Goal: Task Accomplishment & Management: Complete application form

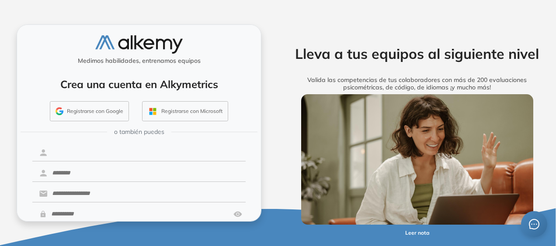
click at [70, 151] on input "text" at bounding box center [147, 153] width 198 height 17
click at [83, 108] on button "Registrarse con Google" at bounding box center [89, 111] width 79 height 20
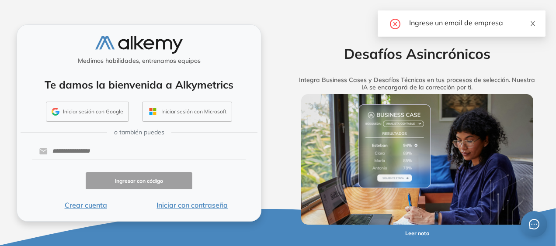
click at [535, 23] on icon "close" at bounding box center [533, 24] width 6 height 6
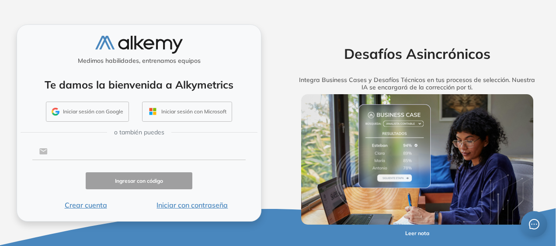
click at [84, 151] on input "text" at bounding box center [147, 151] width 198 height 17
type input "**********"
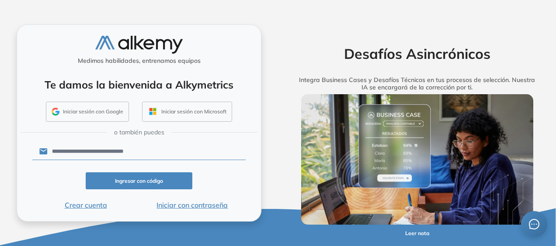
click at [154, 183] on button "Ingresar con código" at bounding box center [139, 181] width 107 height 17
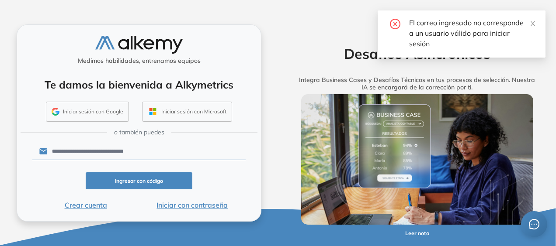
click at [258, 99] on div "**********" at bounding box center [139, 122] width 245 height 197
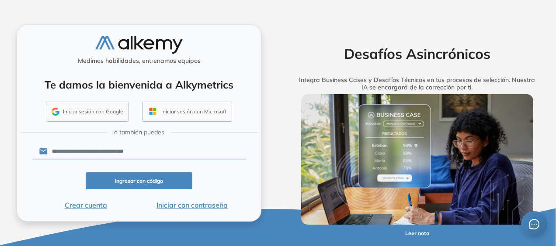
click at [89, 202] on button "Crear cuenta" at bounding box center [85, 205] width 107 height 10
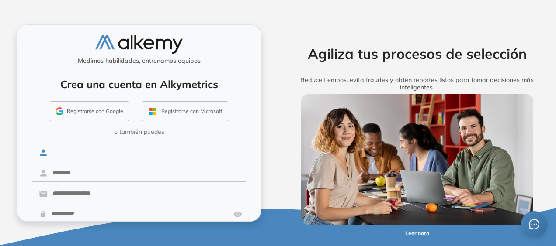
click at [86, 151] on input "text" at bounding box center [147, 153] width 198 height 17
type input "********"
type input "*********"
type input "**********"
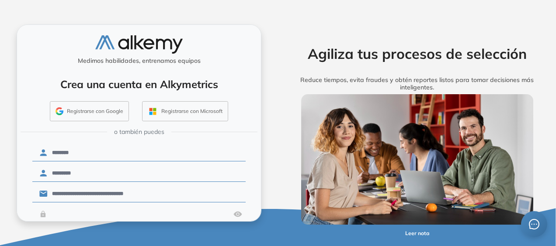
click at [75, 215] on input "text" at bounding box center [138, 214] width 183 height 17
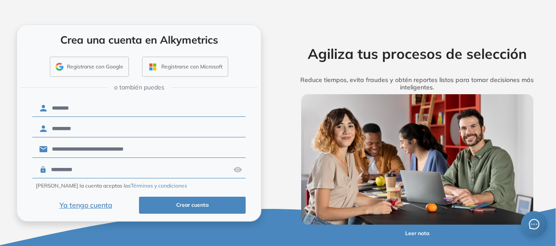
scroll to position [46, 0]
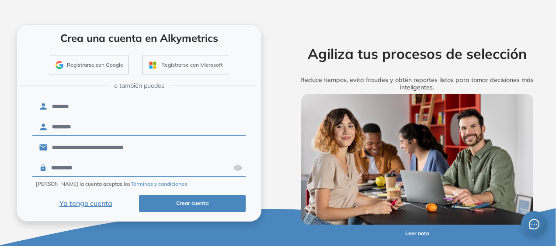
type input "**********"
click at [169, 201] on button "Crear cuenta" at bounding box center [192, 203] width 107 height 17
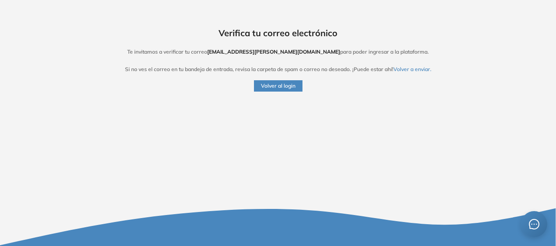
click at [415, 68] on button "Volver a enviar." at bounding box center [412, 70] width 38 height 8
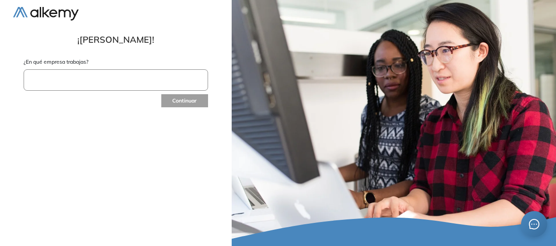
click at [92, 90] on input "text" at bounding box center [116, 79] width 184 height 21
type input "**********"
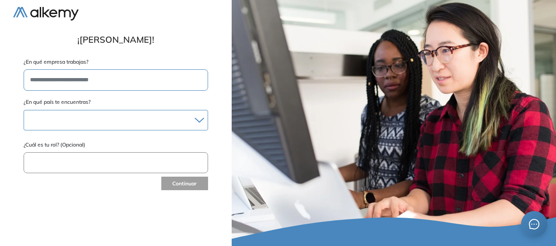
click at [95, 111] on div "Albania Andorra Antigua y Barbuda Argentina Aruba Australia Austria Bahamas Bar…" at bounding box center [116, 120] width 184 height 21
click at [93, 115] on div at bounding box center [116, 120] width 184 height 13
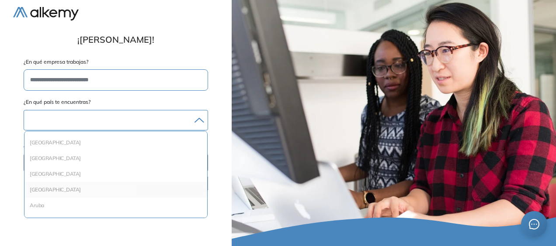
click at [69, 186] on li "Argentina" at bounding box center [116, 190] width 176 height 9
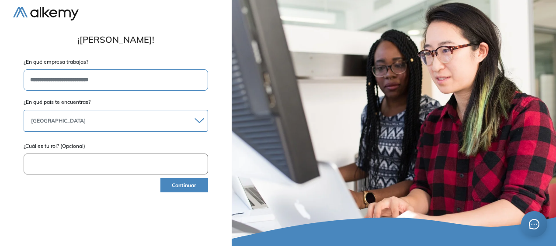
click at [85, 167] on input "text" at bounding box center [116, 164] width 184 height 21
type input "**********"
click at [190, 186] on button "Continuar" at bounding box center [184, 185] width 48 height 14
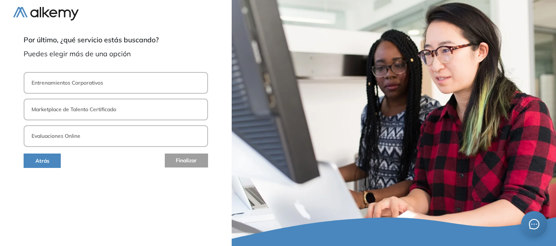
click at [92, 135] on button "Evaluaciones Online" at bounding box center [116, 136] width 184 height 22
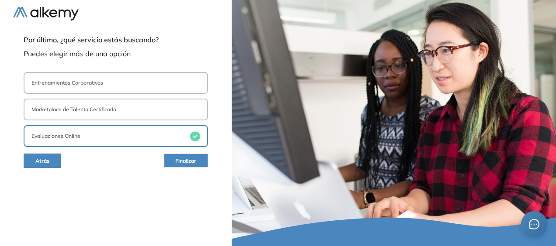
click at [169, 80] on button "Entrenamientos Corporativos" at bounding box center [116, 83] width 184 height 22
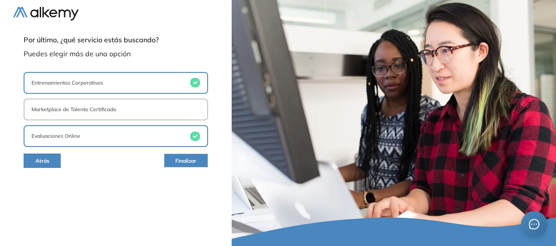
click at [185, 160] on span "Finalizar" at bounding box center [185, 161] width 21 height 8
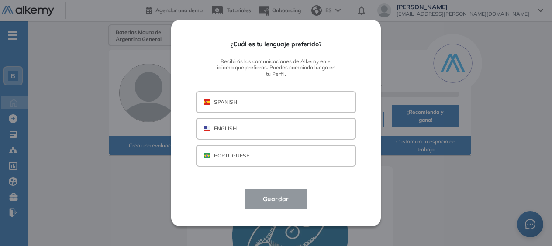
click at [269, 104] on button "SPANISH" at bounding box center [276, 102] width 161 height 22
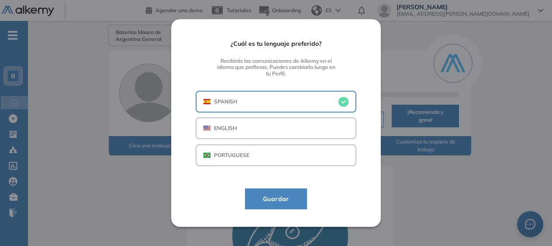
click at [296, 193] on button "Guardar" at bounding box center [276, 199] width 62 height 21
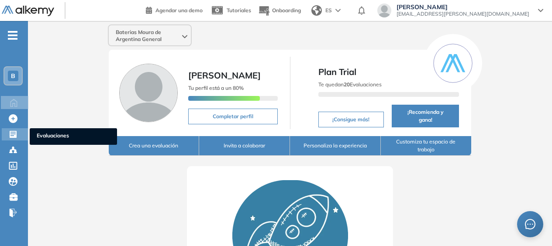
click at [14, 137] on icon at bounding box center [13, 134] width 7 height 7
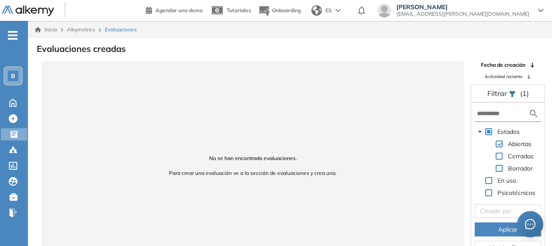
click at [16, 33] on span "-" at bounding box center [13, 34] width 10 height 7
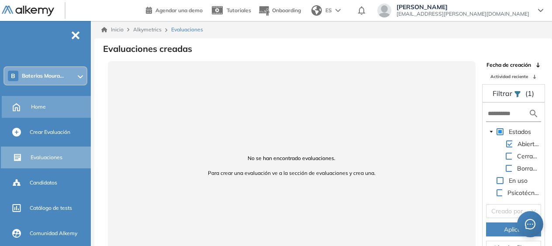
click at [44, 107] on span "Home" at bounding box center [38, 107] width 15 height 8
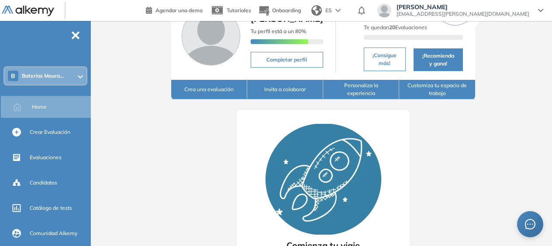
scroll to position [44, 0]
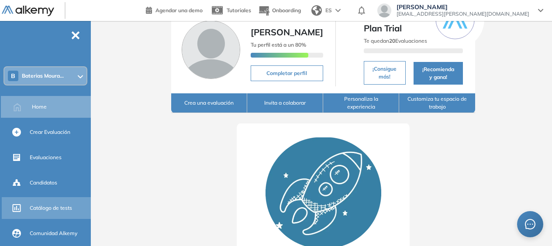
click at [52, 203] on div "Catálogo de tests" at bounding box center [59, 208] width 59 height 15
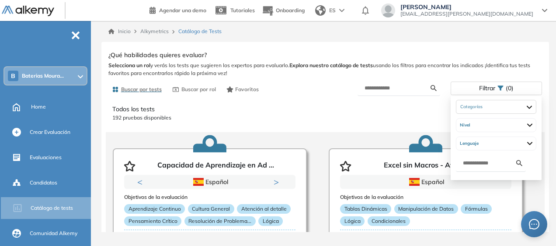
click at [493, 88] on span "Filtrar" at bounding box center [487, 88] width 16 height 13
click at [500, 108] on div at bounding box center [496, 107] width 80 height 14
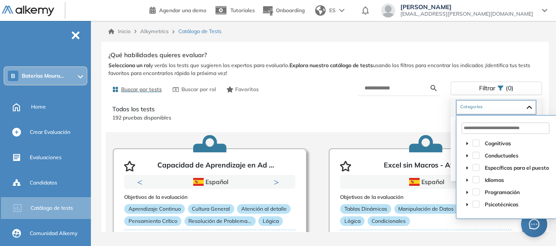
click at [466, 142] on icon "caret-down" at bounding box center [467, 144] width 4 height 4
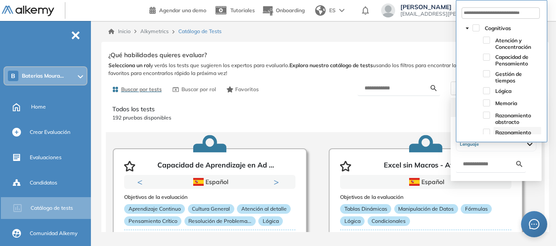
scroll to position [44, 0]
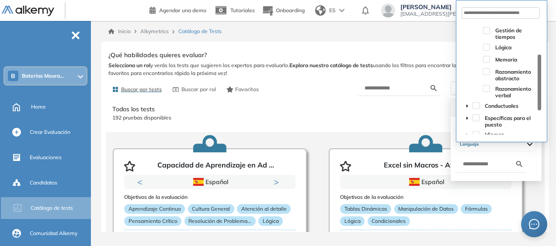
click at [468, 105] on icon "caret-down" at bounding box center [467, 106] width 4 height 4
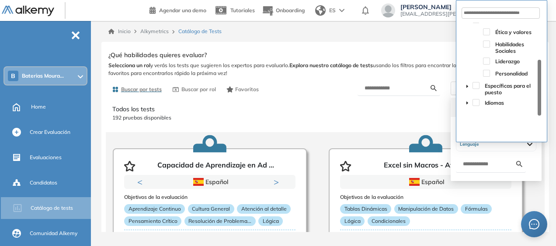
scroll to position [86, 0]
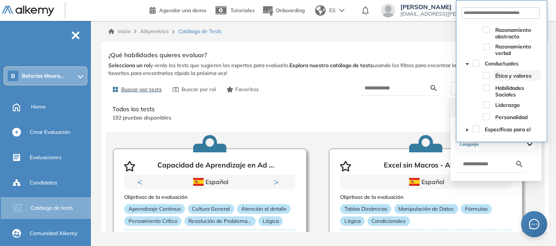
click at [502, 76] on span "Ética y valores" at bounding box center [513, 76] width 36 height 7
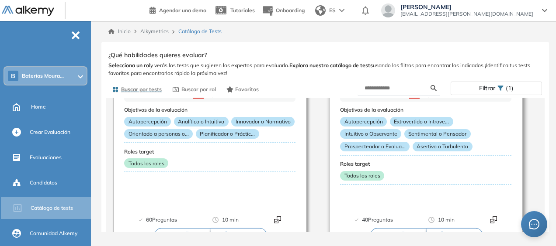
scroll to position [0, 0]
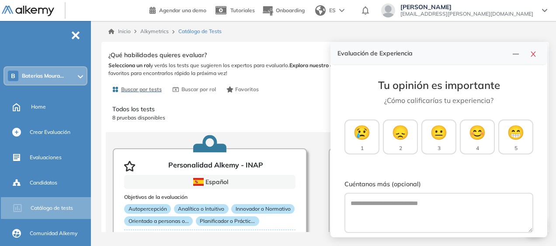
drag, startPoint x: 309, startPoint y: 99, endPoint x: 328, endPoint y: 95, distance: 18.8
click at [309, 99] on div "Todos los tests 8 pruebas disponibles Personalidad Alkemy - INAP Español Objeti…" at bounding box center [325, 180] width 447 height 165
drag, startPoint x: 532, startPoint y: 54, endPoint x: 522, endPoint y: 59, distance: 11.0
click at [532, 54] on icon "close" at bounding box center [533, 54] width 7 height 7
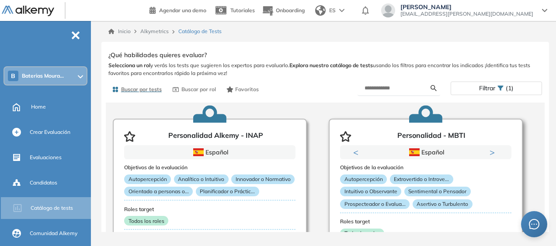
scroll to position [44, 0]
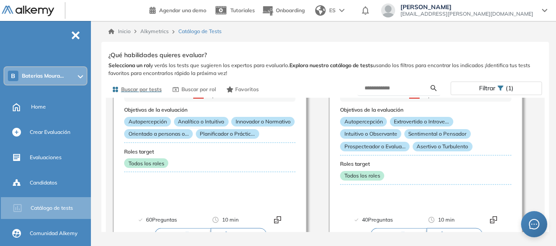
scroll to position [131, 0]
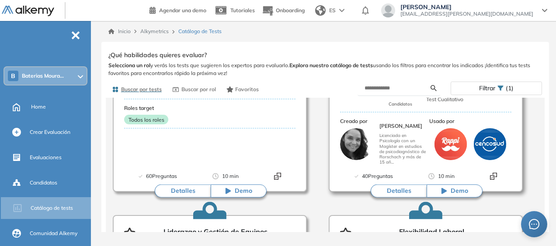
click at [401, 188] on button "Detalles" at bounding box center [399, 191] width 56 height 13
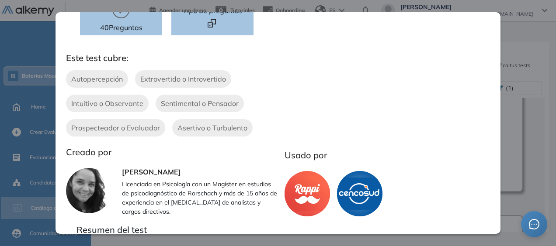
scroll to position [87, 0]
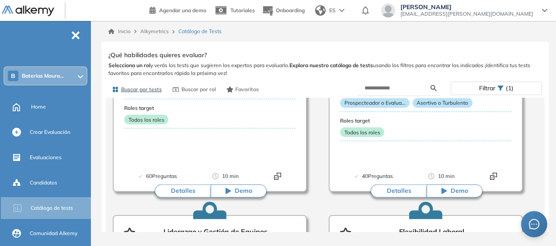
click at [523, 64] on div "Personalidad - MBTI Integrador Reporte Ver preguntas de muestra Demo Experienci…" at bounding box center [325, 156] width 434 height 214
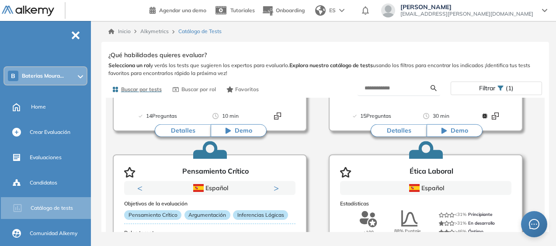
scroll to position [675, 0]
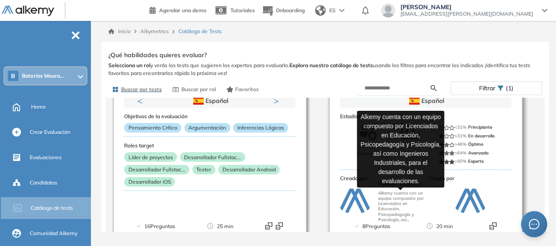
click at [405, 209] on p "Alkemy cuenta con un equipo compuesto por Licenciados en Educación, Psicopedago…" at bounding box center [402, 207] width 49 height 32
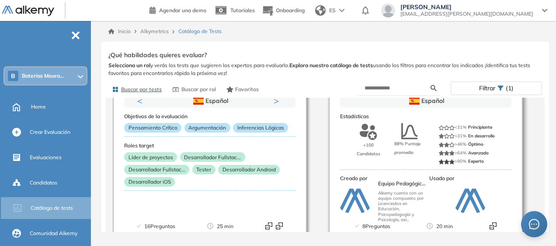
click at [400, 197] on p "Alkemy cuenta con un equipo compuesto por Licenciados en Educación, Psicopedago…" at bounding box center [402, 207] width 49 height 32
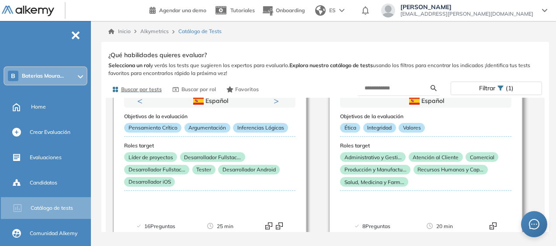
click at [385, 127] on p "Integridad" at bounding box center [379, 128] width 33 height 10
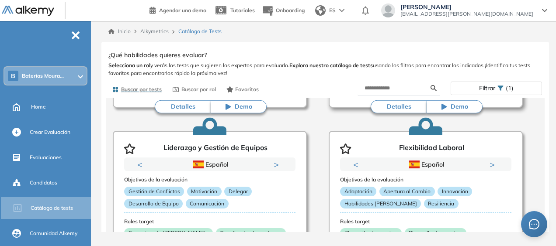
scroll to position [107, 0]
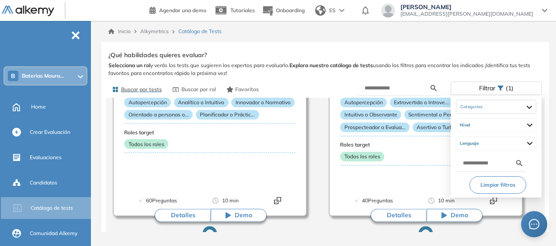
click at [506, 87] on span "(1)" at bounding box center [510, 88] width 8 height 13
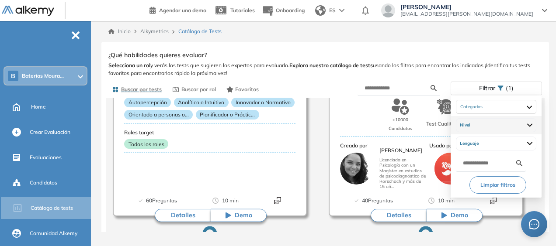
click at [486, 122] on div "Nivel" at bounding box center [496, 125] width 80 height 14
click at [507, 107] on div "Ética y valores" at bounding box center [496, 108] width 80 height 14
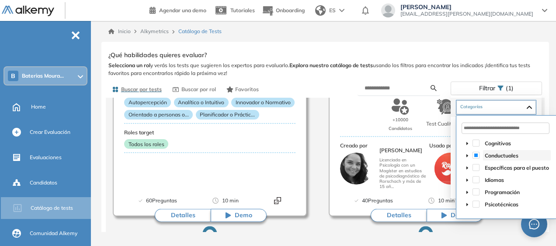
click at [504, 154] on span "Conductuales" at bounding box center [502, 156] width 34 height 7
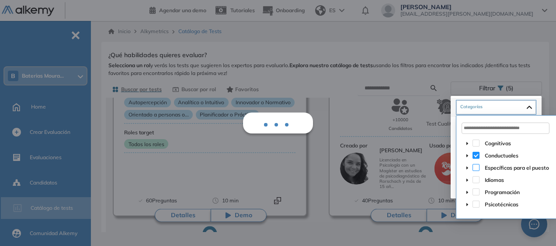
click at [475, 165] on span at bounding box center [475, 167] width 7 height 7
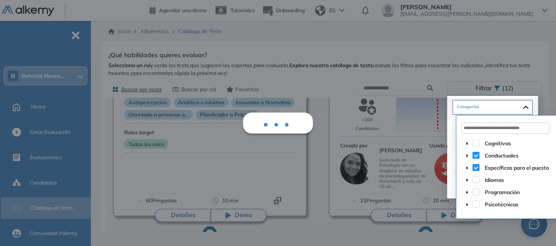
click at [479, 154] on span at bounding box center [475, 155] width 7 height 7
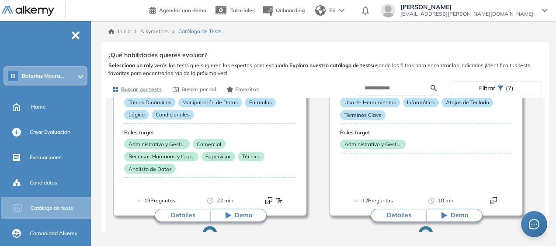
drag, startPoint x: 525, startPoint y: 72, endPoint x: 522, endPoint y: 68, distance: 5.3
click at [524, 71] on span "Selecciona un rol y verás los tests que sugieren los expertos para evaluarlo. E…" at bounding box center [325, 70] width 434 height 16
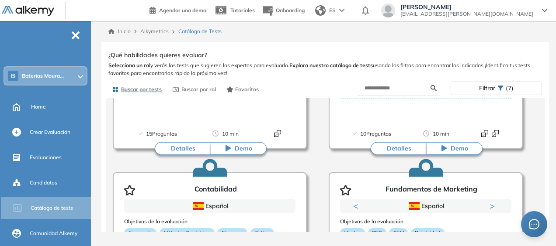
scroll to position [549, 0]
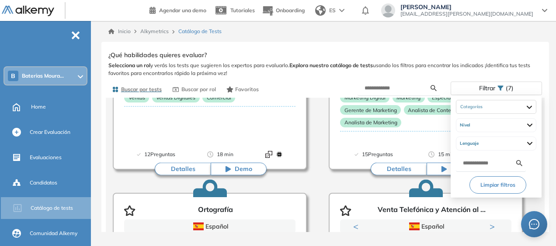
click at [502, 89] on icon at bounding box center [500, 88] width 6 height 6
click at [498, 108] on div "Específicas para el puesto Administrativo y Gestión, Contable o Financiero Aten…" at bounding box center [496, 107] width 80 height 14
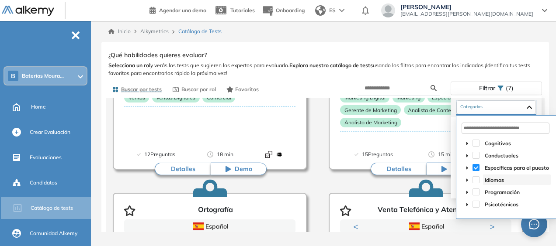
click at [489, 177] on span "Idiomas" at bounding box center [494, 180] width 19 height 7
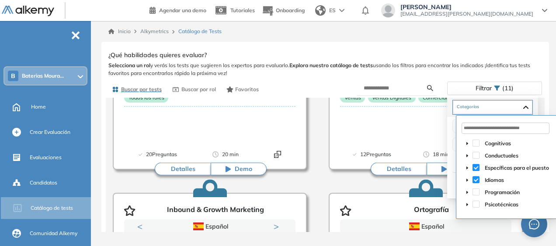
drag, startPoint x: 476, startPoint y: 166, endPoint x: 482, endPoint y: 170, distance: 7.2
click at [475, 166] on span at bounding box center [475, 167] width 7 height 7
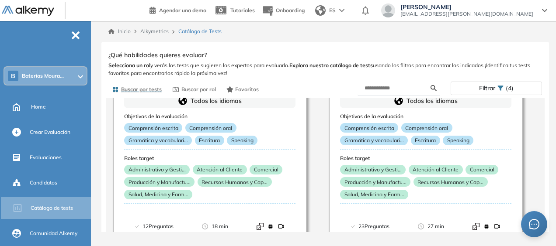
scroll to position [477, 0]
click at [555, 228] on html "Perfil Todos los espacios B Baterias Moura... Home Alkymetrics Crear evaluacion…" at bounding box center [278, 123] width 556 height 246
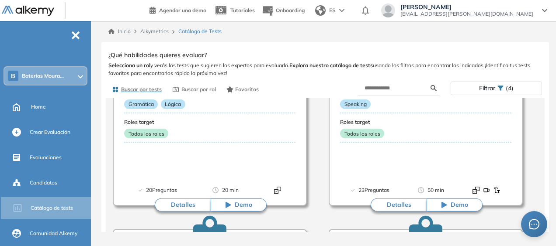
scroll to position [0, 0]
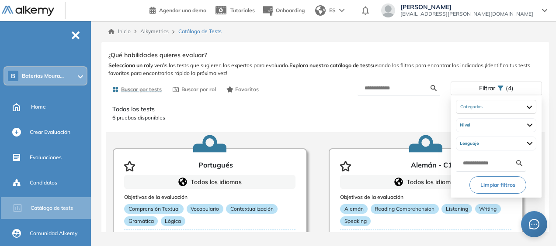
drag, startPoint x: 507, startPoint y: 86, endPoint x: 501, endPoint y: 93, distance: 9.3
click at [507, 86] on span "(4)" at bounding box center [510, 88] width 8 height 13
click at [484, 126] on div "Nivel" at bounding box center [496, 125] width 80 height 14
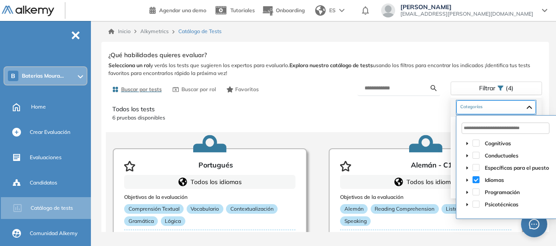
click at [488, 111] on div "Idiomas Alemán Inglés Portugués" at bounding box center [496, 108] width 80 height 14
click at [496, 191] on span "Programación" at bounding box center [502, 192] width 35 height 7
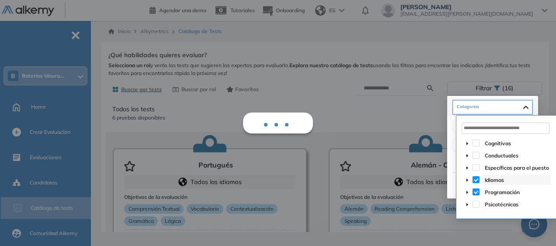
click at [483, 179] on span "Idiomas" at bounding box center [517, 180] width 68 height 10
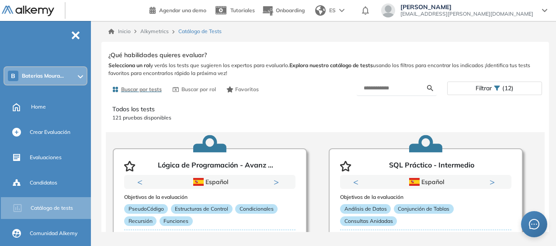
click at [444, 76] on span "Selecciona un rol y verás los tests que sugieren los expertos para evaluarlo. E…" at bounding box center [325, 70] width 434 height 16
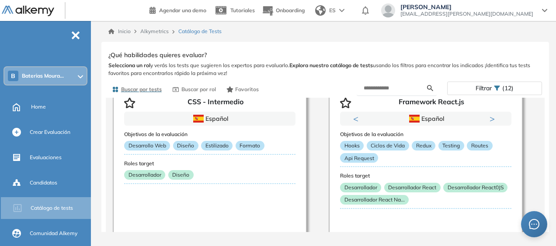
scroll to position [593, 0]
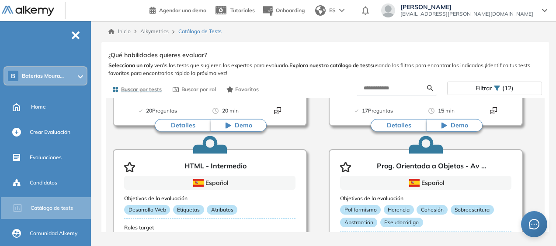
click at [526, 87] on div "Filtrar (12)" at bounding box center [495, 88] width 94 height 13
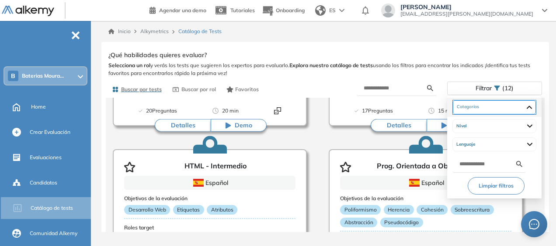
click at [512, 110] on div "Programación Blockchain Ciencia y Bases de Datos Conocimientos fundacionales De…" at bounding box center [494, 108] width 83 height 14
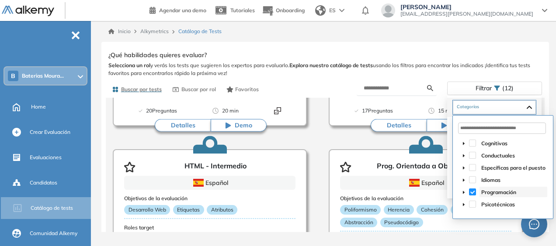
click at [500, 191] on span "Programación" at bounding box center [498, 192] width 35 height 7
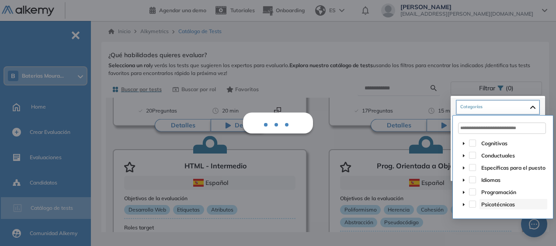
drag, startPoint x: 488, startPoint y: 204, endPoint x: 494, endPoint y: 211, distance: 9.9
click at [488, 204] on span "Psicotécnicas" at bounding box center [498, 204] width 34 height 7
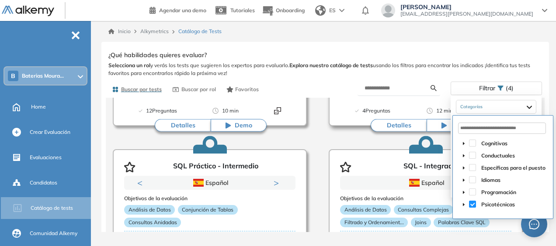
scroll to position [599, 0]
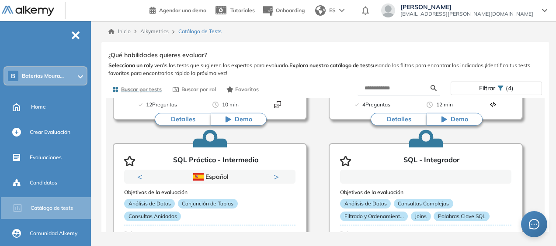
click at [521, 59] on div "¿Qué habilidades quieres evaluar?" at bounding box center [325, 55] width 434 height 9
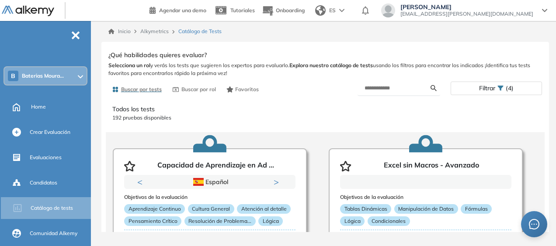
click at [293, 127] on div "Todos los tests 192 pruebas disponibles Capacidad de Aprendizaje en Ad ... Prev…" at bounding box center [325, 180] width 447 height 165
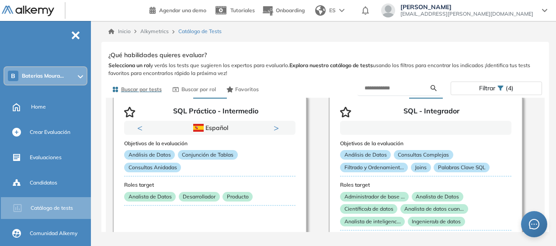
scroll to position [656, 0]
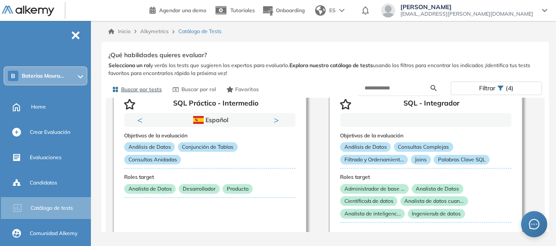
click at [479, 81] on div "Filtrar (4)" at bounding box center [433, 88] width 217 height 15
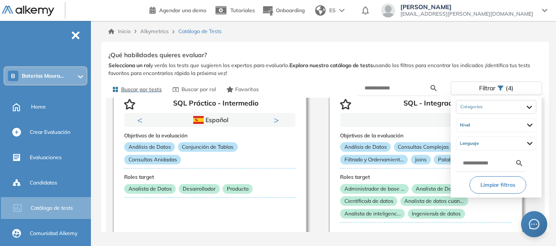
click at [477, 87] on div "Filtrar (4)" at bounding box center [496, 88] width 90 height 13
click at [479, 109] on div "Psicotécnicas Cuestionarios Neurológicos Proyectivas" at bounding box center [496, 107] width 80 height 14
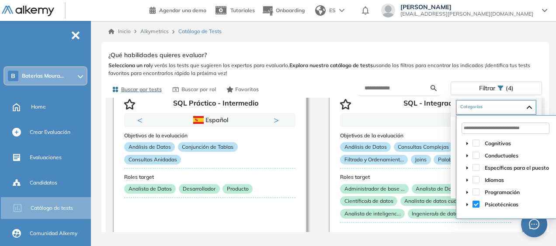
click at [475, 205] on span at bounding box center [475, 204] width 7 height 7
click at [477, 205] on span at bounding box center [475, 204] width 7 height 7
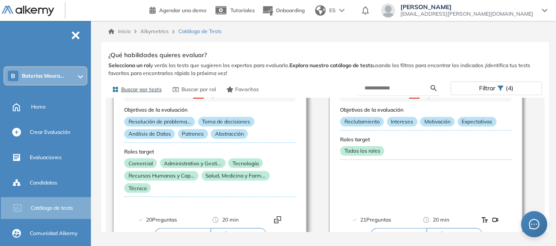
scroll to position [0, 0]
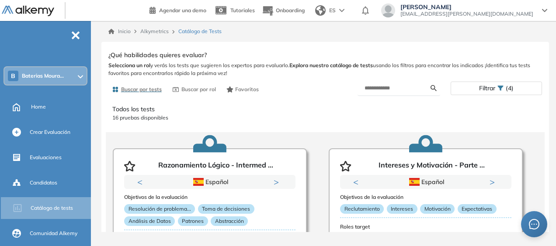
click at [500, 91] on icon at bounding box center [500, 88] width 6 height 6
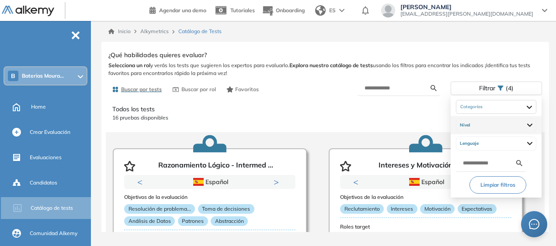
click at [496, 124] on div "Nivel" at bounding box center [496, 125] width 80 height 14
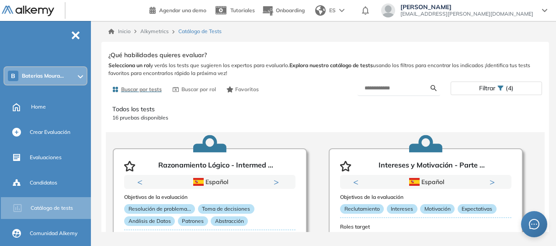
click at [319, 100] on div "Todos los tests 16 pruebas disponibles Razonamiento Lógico - Intermed ... Previ…" at bounding box center [325, 180] width 447 height 165
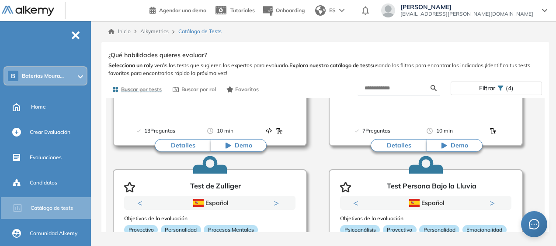
scroll to position [524, 0]
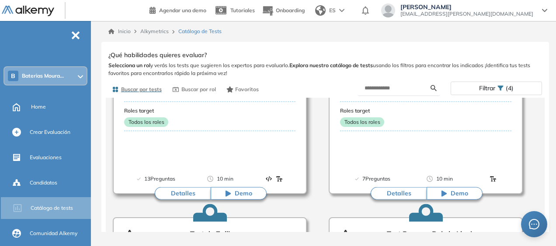
click at [186, 191] on button "Detalles" at bounding box center [183, 193] width 56 height 13
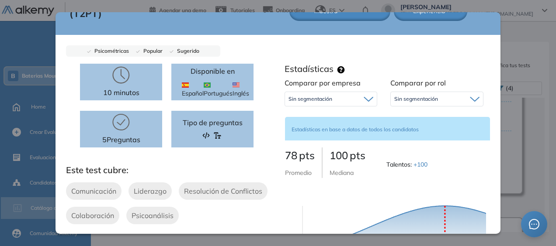
scroll to position [0, 0]
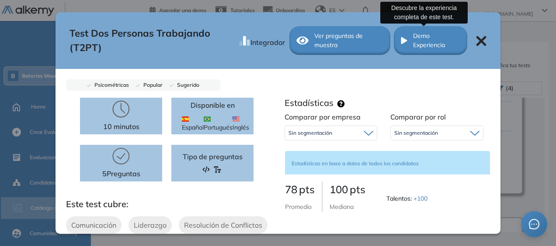
click at [418, 46] on span "Demo Experiencia" at bounding box center [436, 40] width 47 height 18
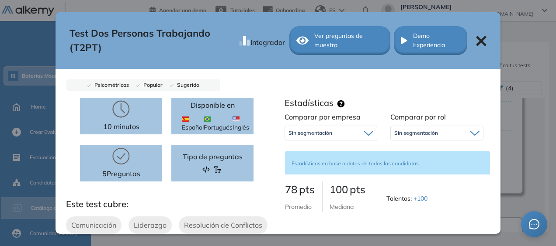
click at [328, 41] on span "Ver preguntas de muestra" at bounding box center [348, 40] width 69 height 18
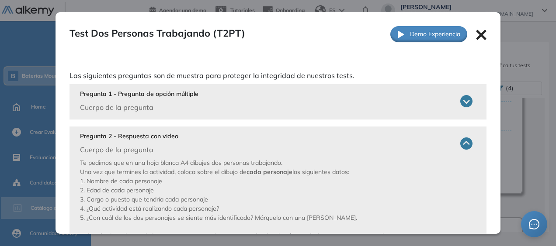
scroll to position [44, 0]
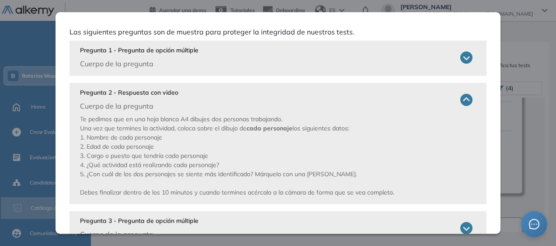
click at [460, 58] on icon at bounding box center [466, 58] width 12 height 12
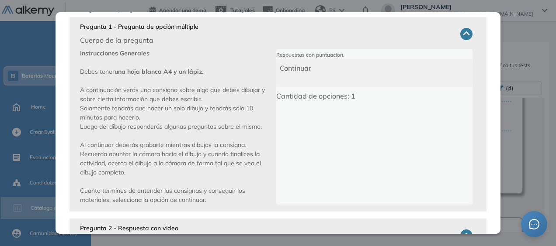
scroll to position [87, 0]
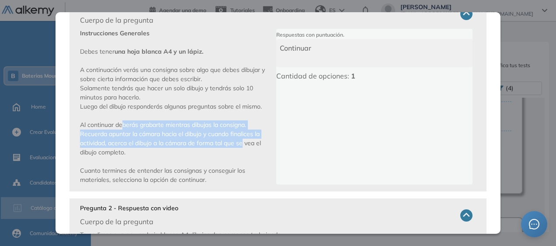
drag, startPoint x: 121, startPoint y: 136, endPoint x: 244, endPoint y: 152, distance: 124.2
click at [244, 152] on span "Instrucciones Generales Debes tener una hoja blanca A4 y un lápiz. A continuaci…" at bounding box center [172, 106] width 185 height 155
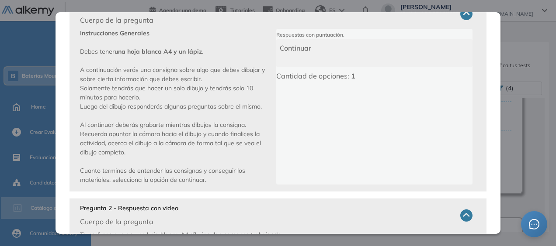
click at [147, 124] on p "Instrucciones Generales Debes tener una hoja blanca A4 y un lápiz. A continuaci…" at bounding box center [178, 107] width 196 height 156
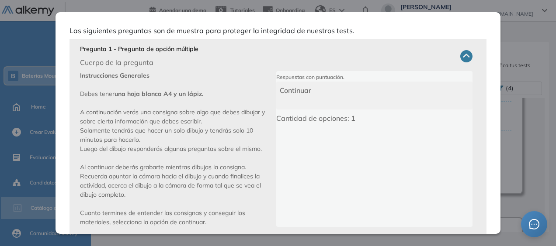
scroll to position [0, 0]
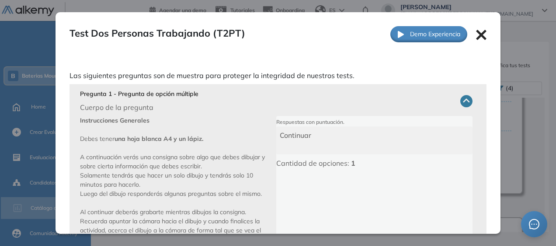
click at [477, 34] on icon at bounding box center [481, 35] width 10 height 10
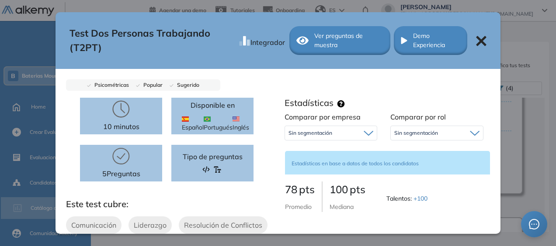
click at [476, 40] on icon at bounding box center [481, 41] width 10 height 10
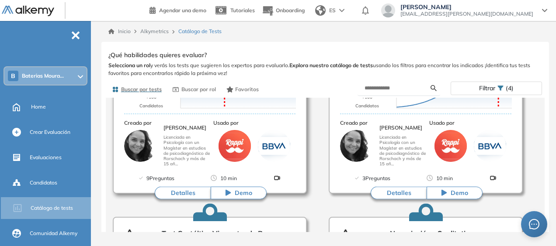
scroll to position [723, 0]
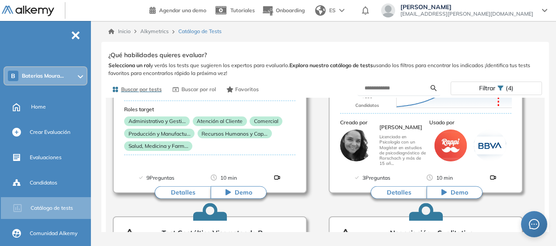
click at [241, 193] on span "Demo" at bounding box center [243, 192] width 17 height 9
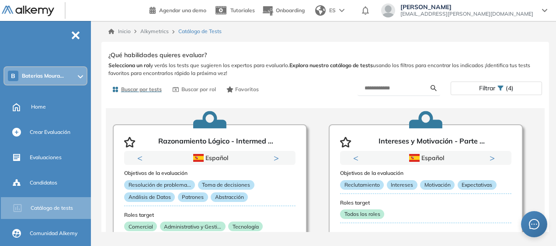
scroll to position [0, 0]
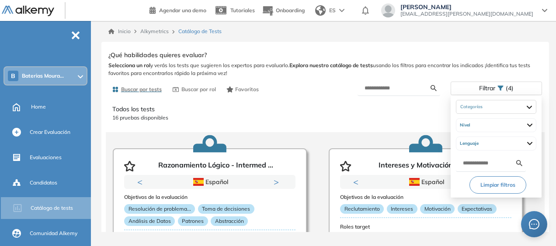
click at [494, 85] on span "Filtrar" at bounding box center [487, 88] width 16 height 13
click at [486, 105] on div "Psicotécnicas Cuestionarios Neurológicos Proyectivas" at bounding box center [496, 107] width 80 height 14
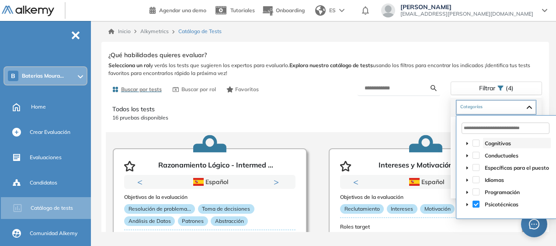
click at [496, 143] on span "Cognitivas" at bounding box center [498, 143] width 26 height 7
click at [477, 142] on span at bounding box center [475, 143] width 7 height 7
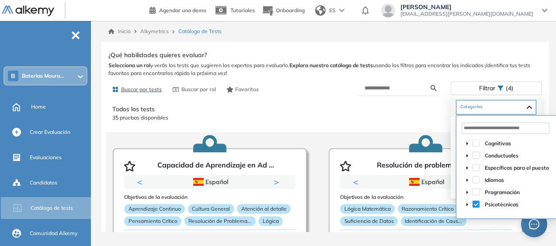
click at [480, 167] on div "Específicas para el puesto" at bounding box center [506, 169] width 89 height 12
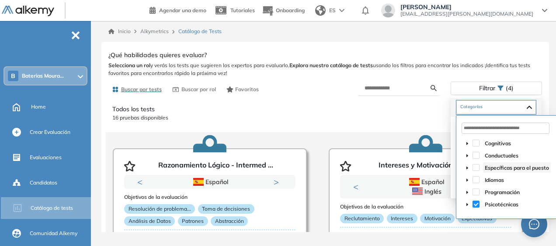
click at [475, 167] on span at bounding box center [475, 167] width 7 height 7
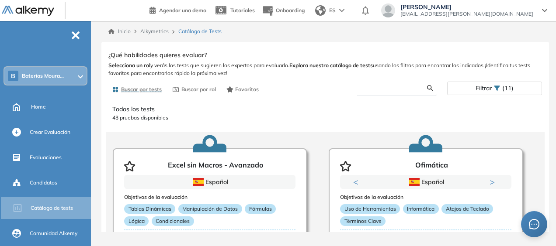
click at [377, 88] on input "text" at bounding box center [396, 88] width 64 height 8
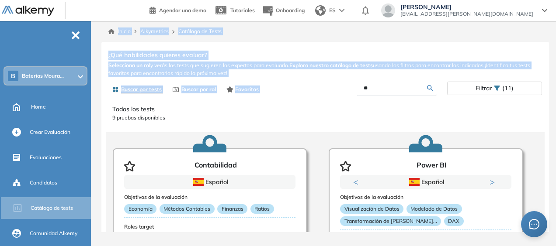
drag, startPoint x: 393, startPoint y: 92, endPoint x: 28, endPoint y: 4, distance: 375.9
click at [28, 4] on div "Perfil Todos los espacios B Baterias Moura... Home Alkymetrics Crear evaluacion…" at bounding box center [278, 123] width 556 height 246
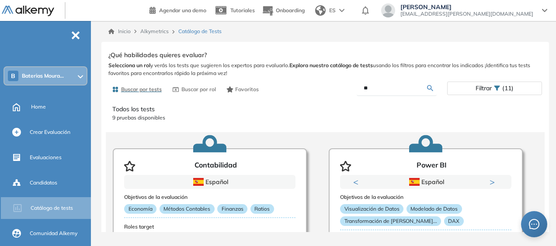
click at [502, 87] on span "(11)" at bounding box center [507, 88] width 11 height 13
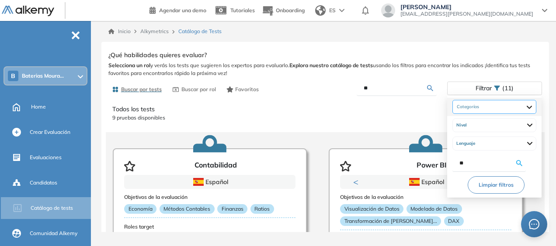
click at [483, 107] on div "Psicotécnicas Cuestionarios Neurológicos Proyectivas Específicas para el puesto…" at bounding box center [494, 107] width 84 height 14
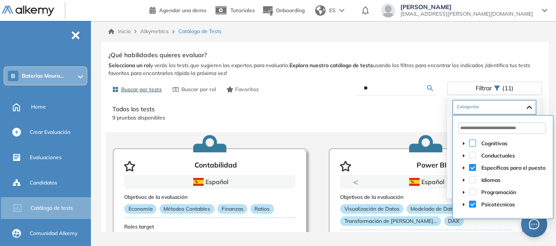
click at [471, 142] on span at bounding box center [472, 143] width 7 height 7
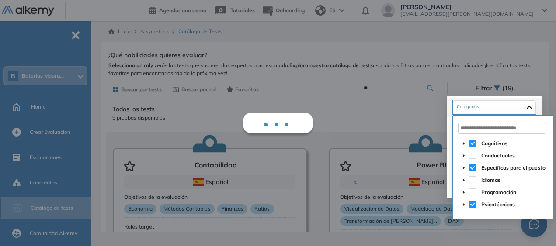
click at [472, 155] on span at bounding box center [472, 155] width 7 height 7
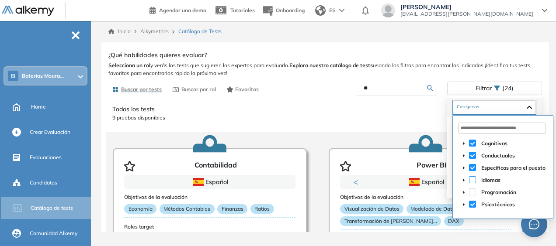
click at [475, 177] on span at bounding box center [472, 180] width 7 height 7
click at [471, 189] on span at bounding box center [472, 192] width 7 height 7
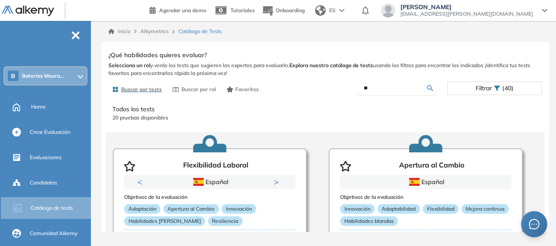
drag, startPoint x: 392, startPoint y: 87, endPoint x: -2, endPoint y: 7, distance: 401.5
click at [0, 7] on html "Perfil Todos los espacios B Baterias Moura... Home Alkymetrics Crear evaluacion…" at bounding box center [278, 123] width 556 height 246
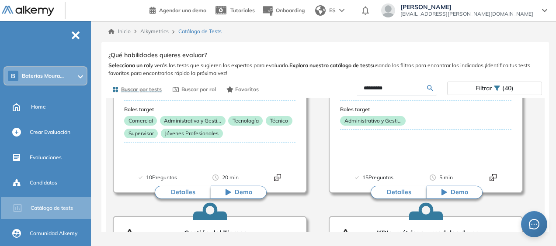
scroll to position [109, 0]
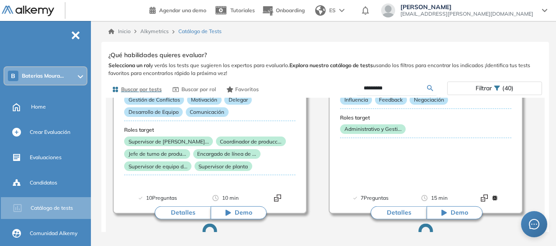
drag, startPoint x: 288, startPoint y: 67, endPoint x: -2, endPoint y: -4, distance: 298.0
click at [0, 0] on html "Perfil Todos los espacios B Baterias Moura... Home Alkymetrics Crear evaluacion…" at bounding box center [278, 123] width 556 height 246
type input "****"
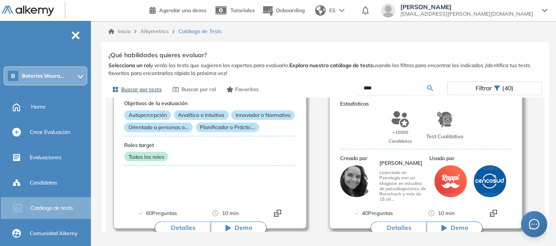
scroll to position [175, 0]
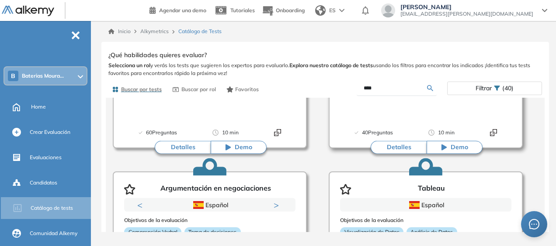
click at [403, 148] on button "Detalles" at bounding box center [399, 147] width 56 height 13
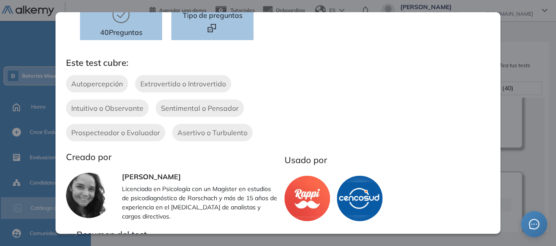
scroll to position [0, 0]
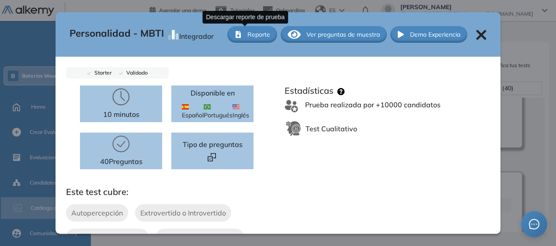
click at [254, 37] on span "Reporte" at bounding box center [258, 34] width 23 height 9
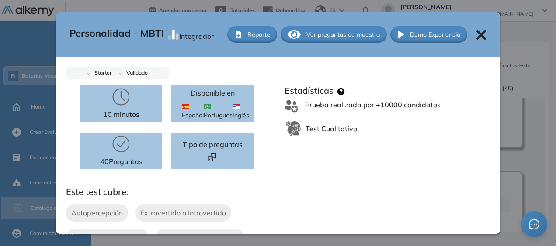
click at [476, 34] on icon at bounding box center [481, 35] width 10 height 10
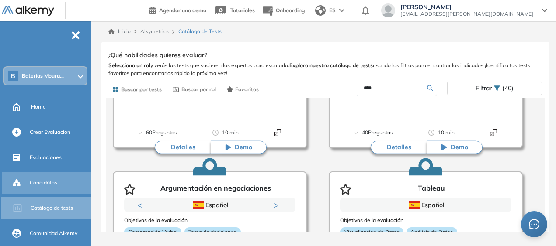
click at [42, 181] on span "Candidatos" at bounding box center [44, 183] width 28 height 8
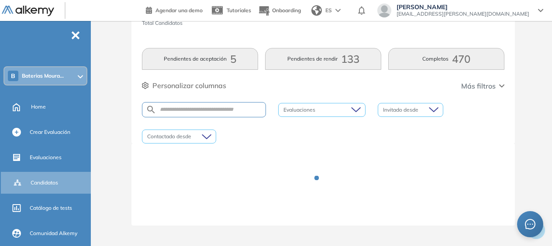
scroll to position [33, 0]
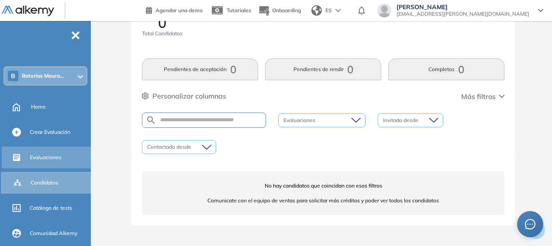
click at [42, 159] on span "Evaluaciones" at bounding box center [46, 158] width 32 height 8
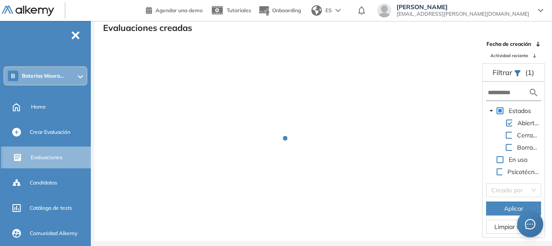
scroll to position [21, 0]
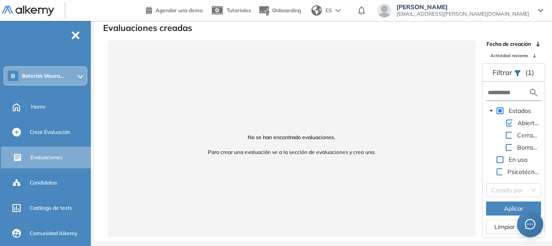
drag, startPoint x: 519, startPoint y: 136, endPoint x: 518, endPoint y: 142, distance: 5.8
click at [518, 136] on span "Cerradas" at bounding box center [530, 136] width 26 height 8
click at [516, 146] on span "Borrador" at bounding box center [529, 147] width 26 height 10
click at [509, 146] on span at bounding box center [509, 147] width 7 height 7
click at [509, 133] on span at bounding box center [509, 135] width 7 height 7
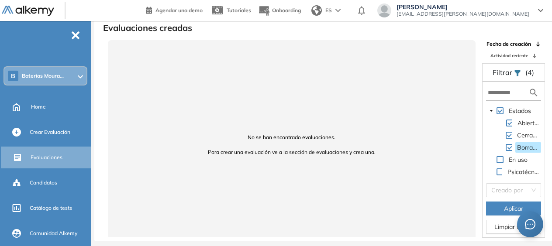
click at [500, 160] on span at bounding box center [500, 159] width 7 height 7
drag, startPoint x: 503, startPoint y: 169, endPoint x: 502, endPoint y: 173, distance: 4.4
click at [502, 169] on div "Psicotécnicos" at bounding box center [513, 173] width 55 height 12
click at [43, 159] on span "Evaluaciones" at bounding box center [47, 158] width 32 height 8
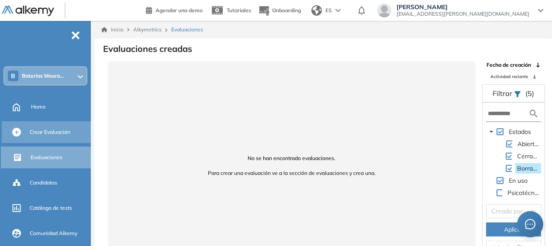
click at [45, 133] on span "Crear Evaluación" at bounding box center [50, 132] width 41 height 8
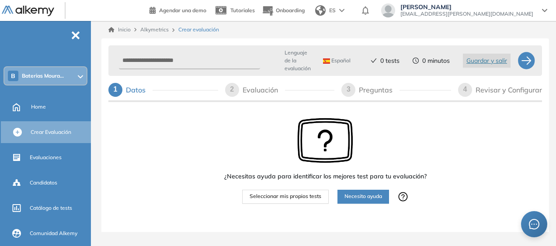
click at [309, 193] on span "Seleccionar mis propios tests" at bounding box center [286, 197] width 72 height 8
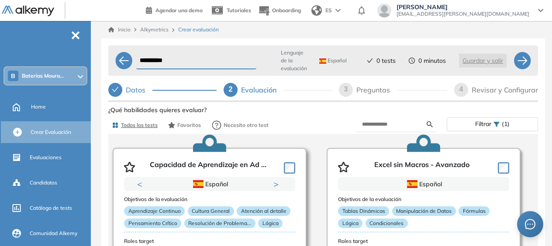
scroll to position [44, 0]
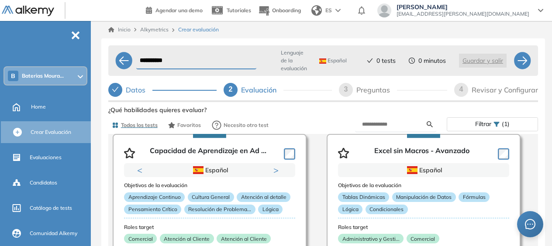
click at [178, 64] on input "**********" at bounding box center [196, 60] width 120 height 17
type input "*"
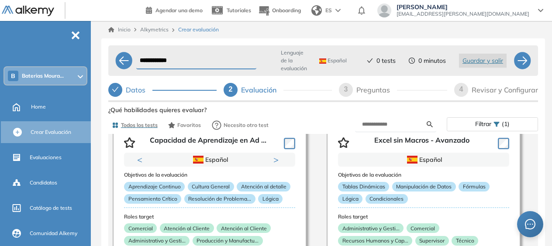
scroll to position [0, 0]
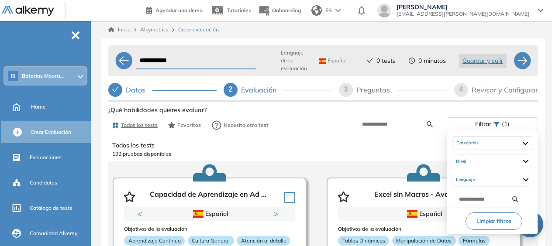
type input "**********"
click at [479, 120] on span "Filtrar" at bounding box center [483, 124] width 16 height 13
click at [483, 142] on div at bounding box center [493, 144] width 80 height 14
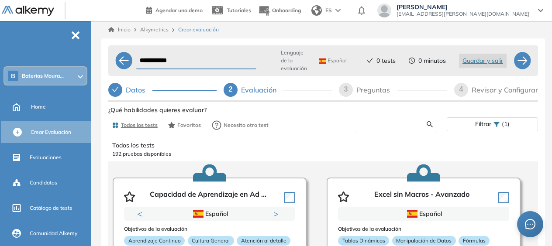
click at [399, 126] on input "text" at bounding box center [394, 125] width 65 height 8
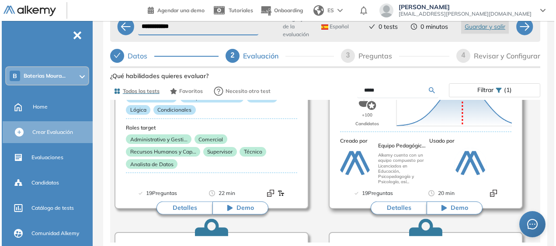
scroll to position [135, 0]
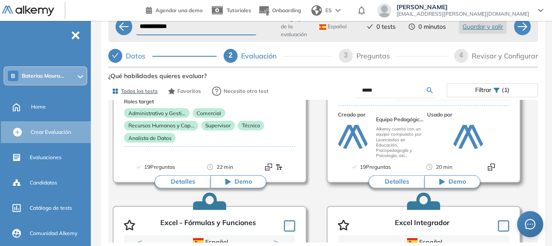
click at [396, 180] on button "Detalles" at bounding box center [397, 182] width 56 height 13
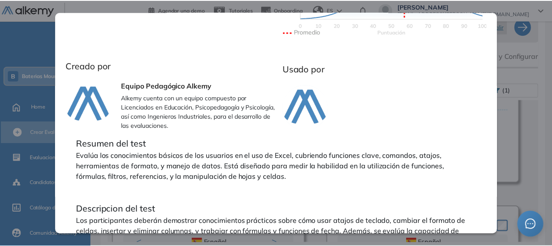
scroll to position [292, 0]
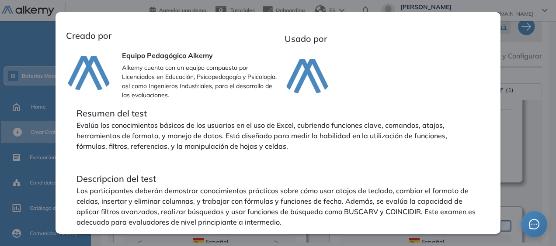
drag, startPoint x: 515, startPoint y: 120, endPoint x: 508, endPoint y: 118, distance: 7.3
click at [515, 120] on div "Fundamentos de Excel Básico Ver preguntas de muestra Demo Experiencia Nuevo 20 …" at bounding box center [325, 187] width 434 height 235
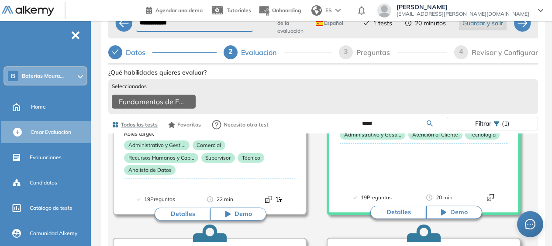
scroll to position [0, 0]
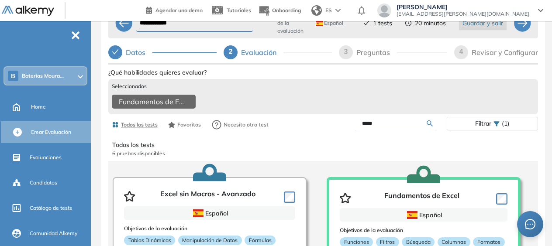
drag, startPoint x: 394, startPoint y: 124, endPoint x: 36, endPoint y: 47, distance: 366.1
click at [27, 64] on div "**********" at bounding box center [276, 121] width 552 height 318
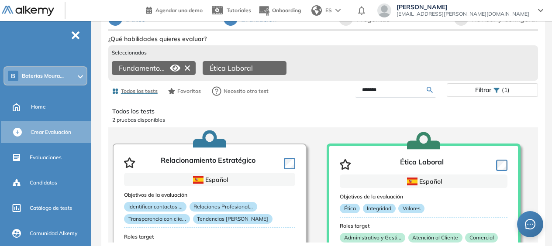
click at [141, 55] on body "**********" at bounding box center [276, 52] width 552 height 246
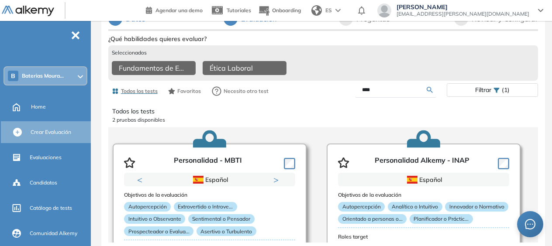
click at [296, 163] on article "Personalidad - MBTI Previous Inglés Español Portugués Inglés Español Portugués …" at bounding box center [210, 231] width 194 height 175
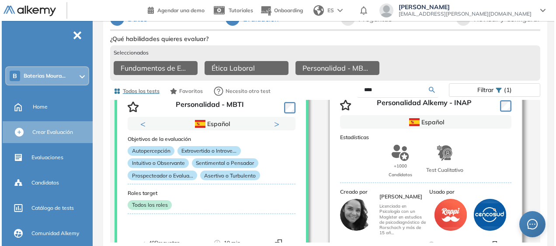
scroll to position [89, 0]
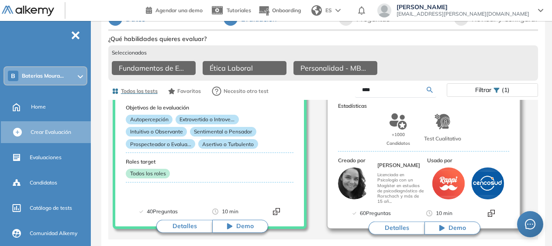
click at [399, 224] on button "Detalles" at bounding box center [397, 228] width 56 height 13
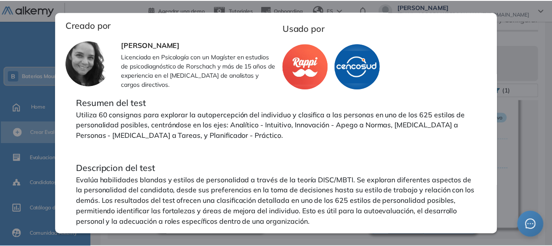
scroll to position [274, 0]
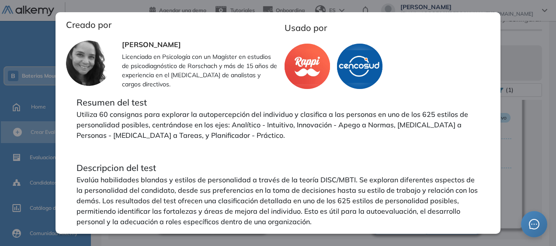
click at [530, 88] on div "Personalidad Alkemy - INAP Integrador Reporte Ver preguntas de muestra Demo Exp…" at bounding box center [325, 169] width 434 height 272
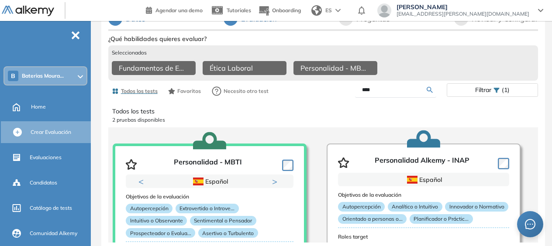
scroll to position [0, 0]
drag, startPoint x: 388, startPoint y: 87, endPoint x: 297, endPoint y: 68, distance: 93.2
click at [297, 68] on div "Ver preguntas de muestra Demo Experiencia Starter Validado undefined minutos Pr…" at bounding box center [323, 169] width 430 height 272
type input "*******"
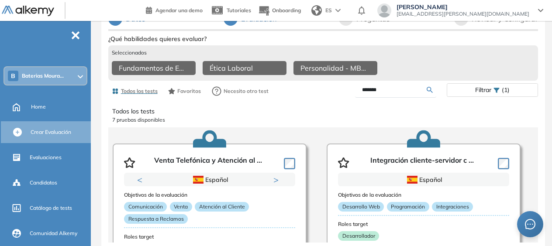
drag, startPoint x: 393, startPoint y: 90, endPoint x: 108, endPoint y: 52, distance: 287.5
click at [113, 62] on div "Ver preguntas de muestra Demo Experiencia Starter Validado undefined minutos Pr…" at bounding box center [323, 169] width 430 height 272
click at [383, 107] on p "Todos los tests" at bounding box center [323, 111] width 422 height 9
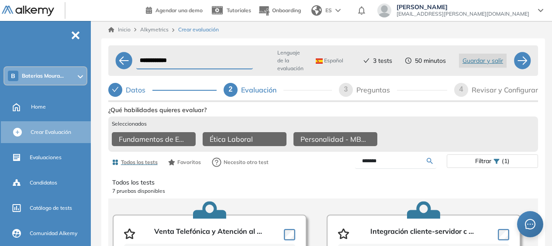
drag, startPoint x: 365, startPoint y: 93, endPoint x: 369, endPoint y: 98, distance: 6.3
click at [365, 93] on div "Preguntas" at bounding box center [377, 90] width 41 height 14
click at [375, 91] on div "Preguntas" at bounding box center [377, 90] width 41 height 14
click at [375, 92] on div "Preguntas" at bounding box center [377, 90] width 41 height 14
select select "*****"
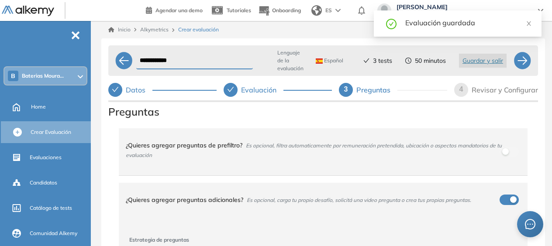
select select "*****"
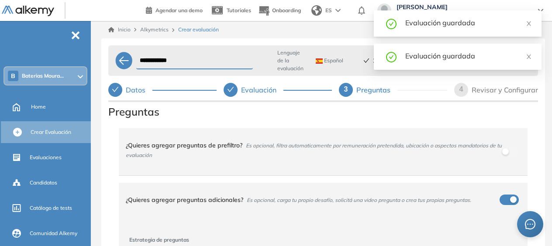
select select "*****"
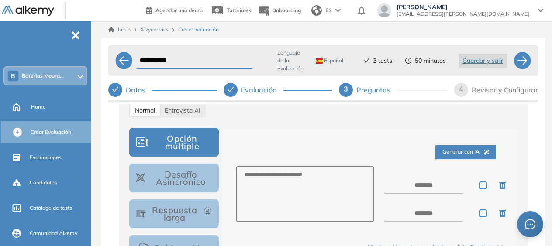
scroll to position [131, 0]
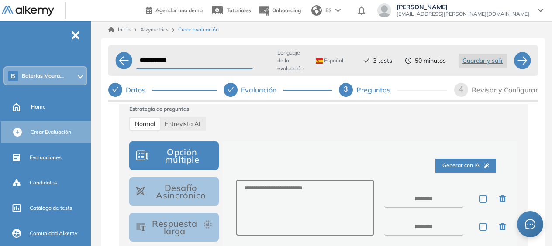
click at [449, 168] on span "Generar con IA" at bounding box center [466, 166] width 47 height 8
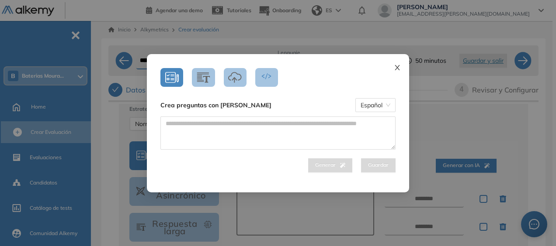
click at [397, 66] on icon "close" at bounding box center [397, 67] width 7 height 7
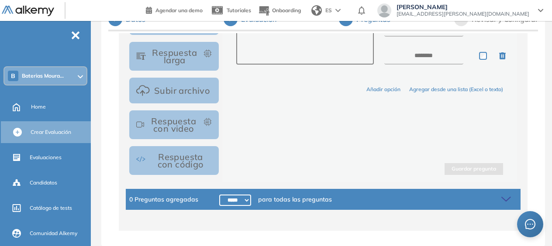
scroll to position [188, 0]
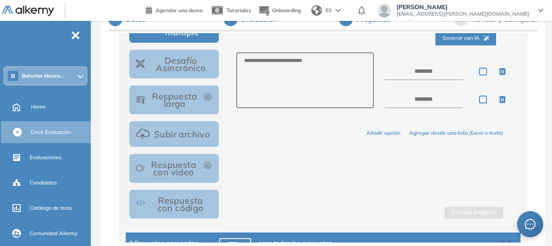
click at [185, 68] on button "Desafío Asincrónico" at bounding box center [174, 64] width 90 height 29
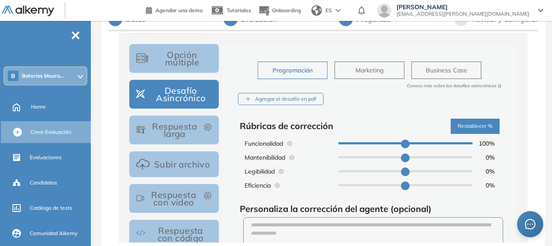
scroll to position [144, 0]
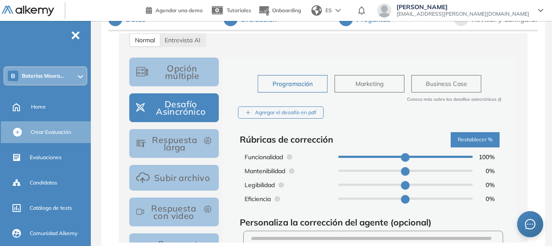
click at [180, 141] on button "Respuesta larga" at bounding box center [174, 143] width 90 height 29
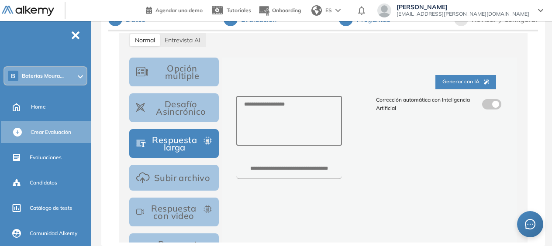
click at [176, 181] on button "Subir archivo" at bounding box center [174, 178] width 90 height 26
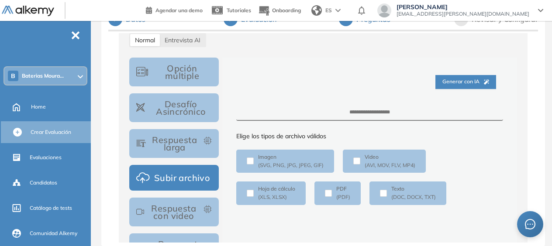
click at [187, 215] on button "Respuesta con video" at bounding box center [174, 212] width 90 height 29
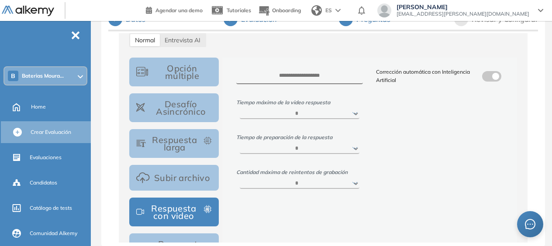
click at [294, 118] on select "****** ***** ***** ***** ***** *****" at bounding box center [300, 114] width 120 height 10
click at [336, 115] on select "****** ***** ***** ***** ***** *****" at bounding box center [300, 114] width 120 height 10
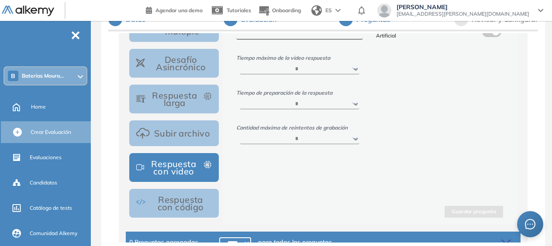
scroll to position [232, 0]
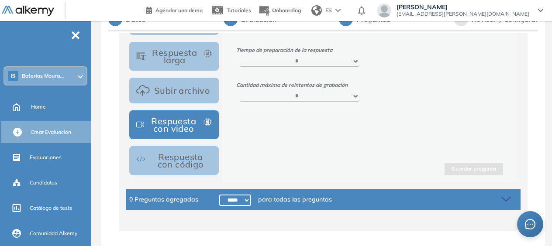
click at [183, 164] on button "Respuesta con código" at bounding box center [174, 160] width 90 height 29
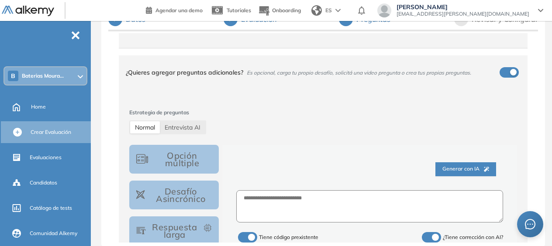
scroll to position [188, 0]
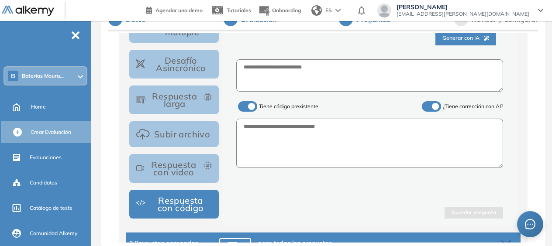
click at [246, 105] on label at bounding box center [247, 106] width 19 height 10
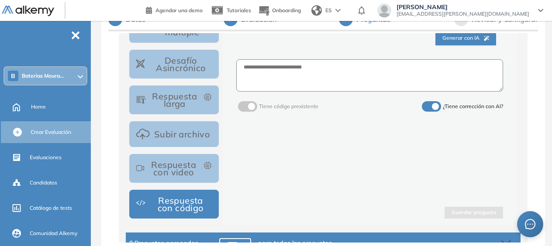
click at [248, 105] on label at bounding box center [247, 106] width 19 height 10
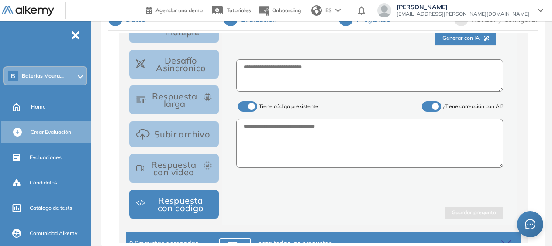
scroll to position [101, 0]
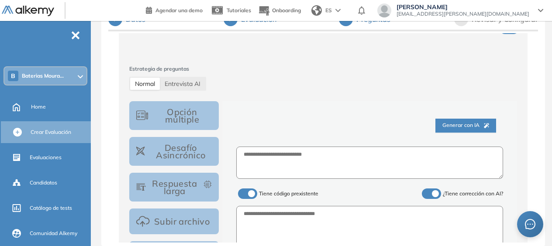
click at [198, 121] on button "Opción múltiple" at bounding box center [174, 115] width 90 height 29
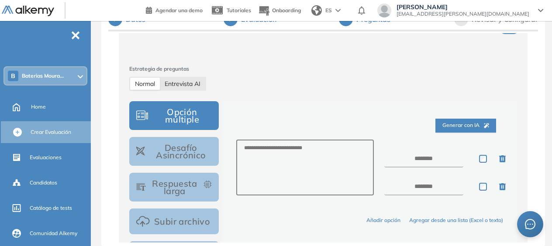
click at [182, 84] on span "Entrevista AI" at bounding box center [183, 84] width 36 height 8
select select "***"
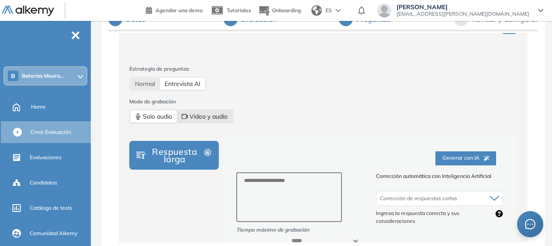
click at [219, 117] on span "Video y audio" at bounding box center [205, 117] width 46 height 12
click at [152, 118] on span "Solo audio" at bounding box center [153, 117] width 37 height 12
click at [208, 118] on span "Video y audio" at bounding box center [205, 117] width 46 height 12
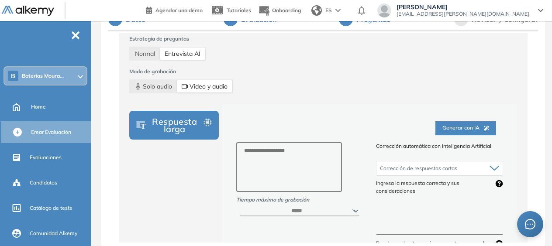
scroll to position [144, 0]
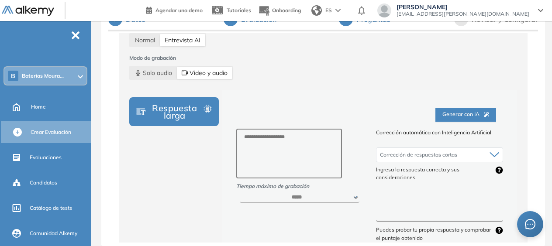
drag, startPoint x: 173, startPoint y: 113, endPoint x: 182, endPoint y: 112, distance: 8.8
click at [174, 113] on button "Respuesta larga" at bounding box center [174, 111] width 90 height 29
click at [155, 70] on span "Solo audio" at bounding box center [153, 73] width 37 height 12
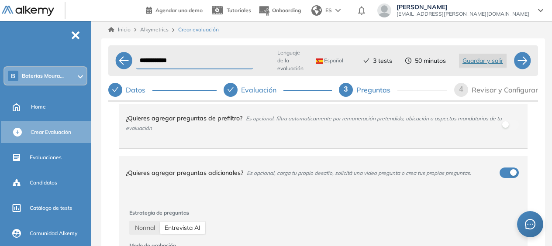
scroll to position [0, 0]
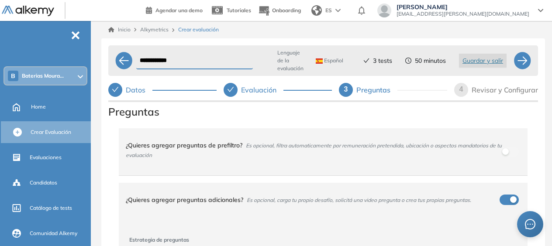
click at [454, 89] on div "4 Revisar y Configurar" at bounding box center [493, 90] width 91 height 14
click at [460, 90] on span "4" at bounding box center [462, 89] width 4 height 7
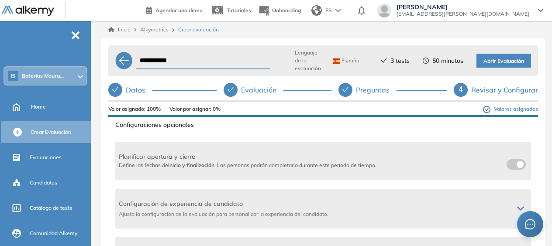
scroll to position [131, 0]
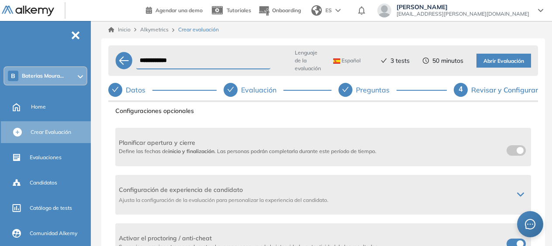
drag, startPoint x: 517, startPoint y: 152, endPoint x: 510, endPoint y: 155, distance: 8.4
click at [517, 152] on label at bounding box center [516, 151] width 19 height 10
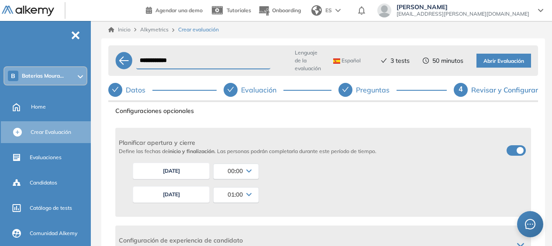
click at [183, 190] on button "23/09/2025" at bounding box center [171, 195] width 77 height 17
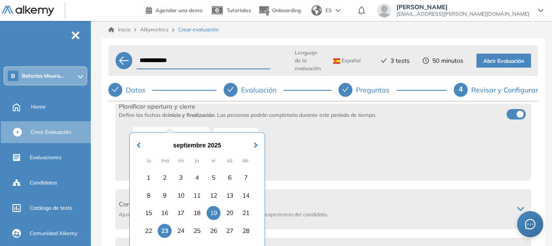
scroll to position [219, 0]
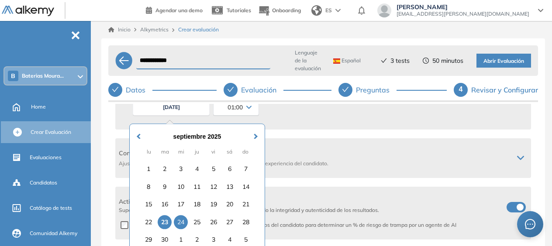
click at [184, 226] on div "24" at bounding box center [181, 222] width 14 height 14
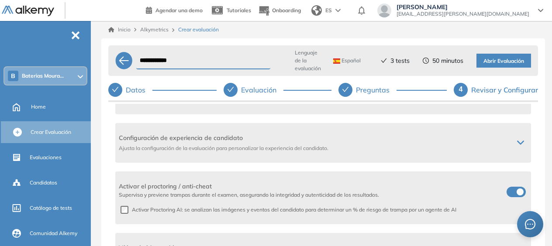
scroll to position [242, 0]
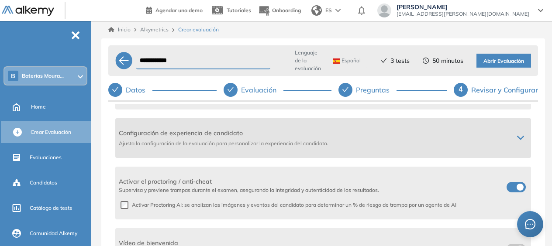
click at [227, 140] on span "Ajusta la configuración de la evaluación para personalizar la experiencia del c…" at bounding box center [313, 144] width 388 height 8
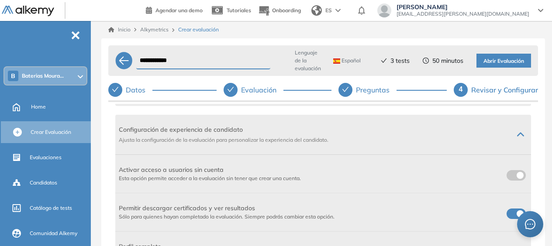
click at [517, 176] on label at bounding box center [516, 175] width 19 height 10
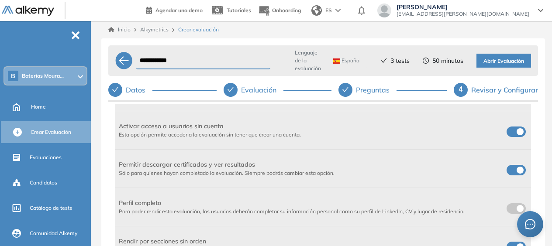
scroll to position [330, 0]
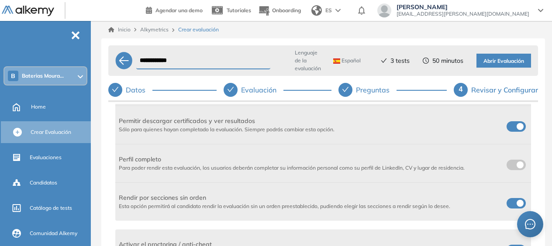
click at [519, 167] on label at bounding box center [516, 165] width 19 height 10
click at [508, 164] on span at bounding box center [510, 163] width 7 height 7
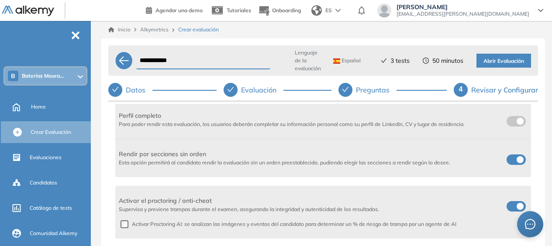
click at [519, 123] on label at bounding box center [516, 121] width 19 height 10
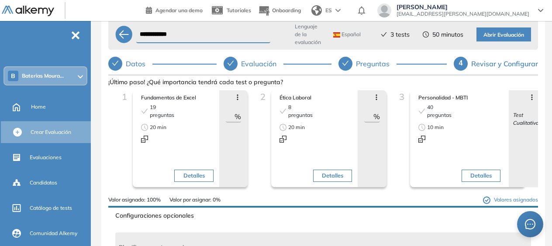
scroll to position [0, 0]
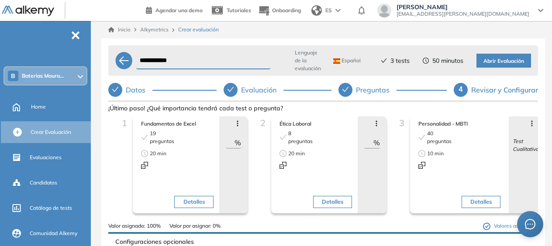
click at [506, 64] on span "Abrir Evaluación" at bounding box center [504, 61] width 41 height 8
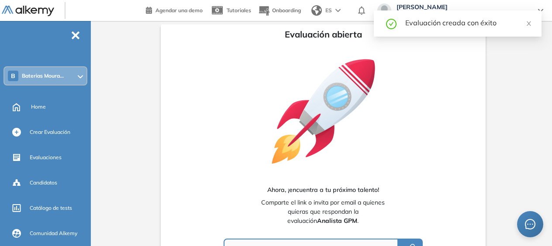
type input "**********"
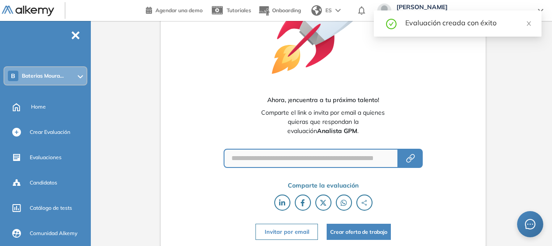
scroll to position [90, 0]
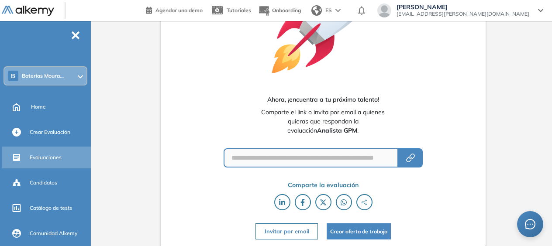
click at [48, 159] on span "Evaluaciones" at bounding box center [46, 158] width 32 height 8
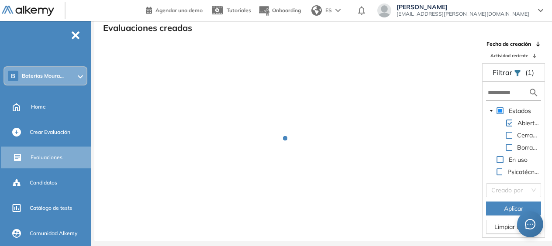
scroll to position [21, 0]
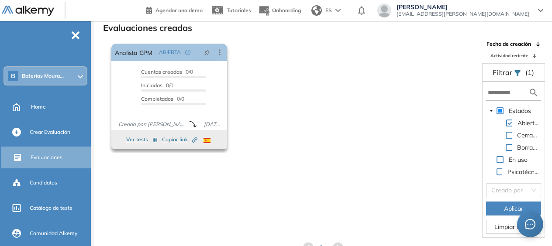
click at [181, 139] on span "Copiar link Created by potrace 1.16, written by Peter Selinger 2001-2019" at bounding box center [179, 140] width 35 height 8
click at [221, 54] on icon at bounding box center [219, 52] width 9 height 9
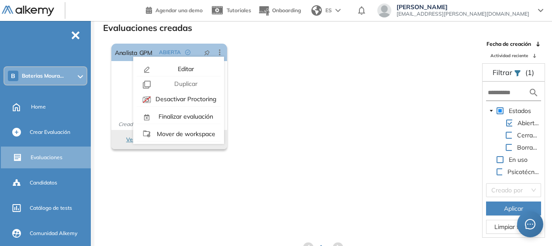
click at [313, 115] on div "El proctoring será activado ¡Importante!: Los usuarios que ya realizaron la eva…" at bounding box center [292, 96] width 368 height 113
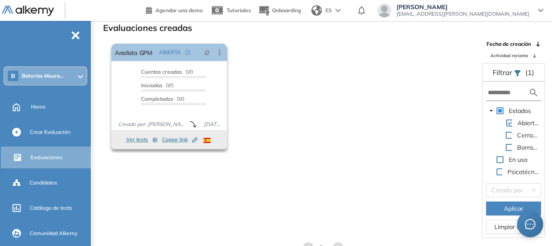
click at [144, 141] on button "Ver tests" at bounding box center [141, 140] width 31 height 10
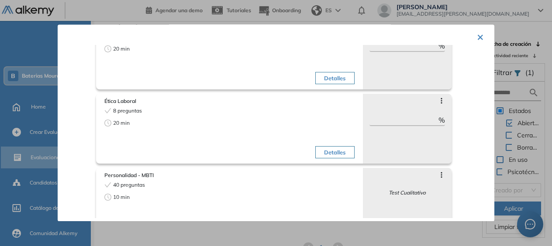
scroll to position [85, 0]
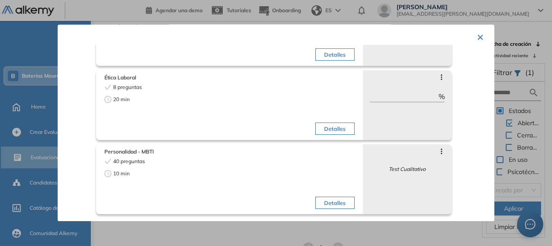
click at [477, 35] on button "×" at bounding box center [480, 36] width 7 height 17
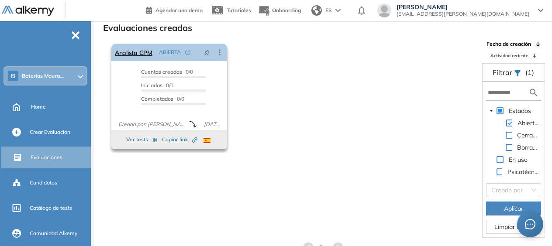
click at [221, 51] on icon at bounding box center [219, 52] width 9 height 9
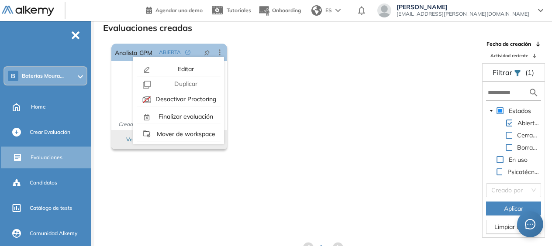
click at [326, 141] on div "El proctoring será activado ¡Importante!: Los usuarios que ya realizaron la eva…" at bounding box center [292, 96] width 368 height 113
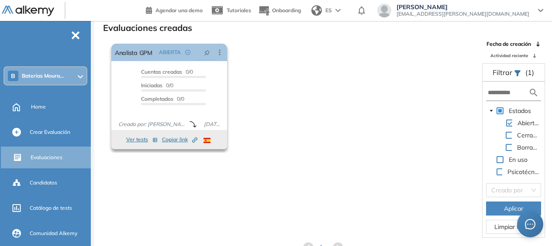
click at [155, 141] on icon "button" at bounding box center [155, 140] width 5 height 5
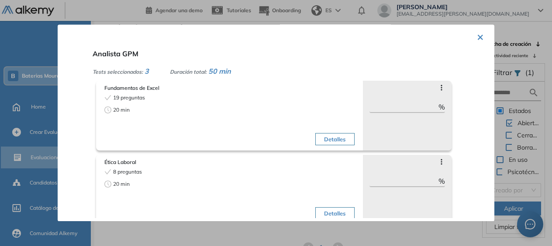
drag, startPoint x: 478, startPoint y: 38, endPoint x: 414, endPoint y: 40, distance: 64.3
click at [478, 37] on button "×" at bounding box center [480, 36] width 7 height 17
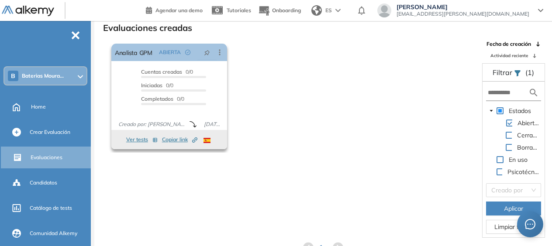
click at [178, 141] on span "Copiar link Created by potrace 1.16, written by Peter Selinger 2001-2019" at bounding box center [179, 140] width 35 height 8
click at [194, 142] on icon "button" at bounding box center [193, 140] width 3 height 3
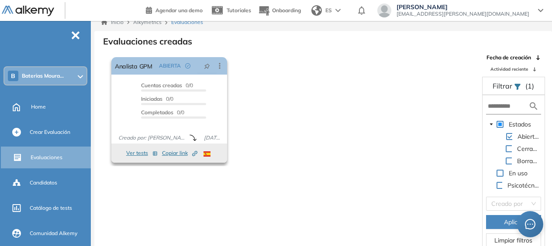
scroll to position [0, 0]
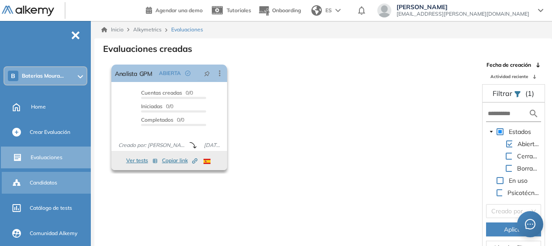
drag, startPoint x: 36, startPoint y: 184, endPoint x: 47, endPoint y: 184, distance: 10.9
click at [36, 184] on span "Candidatos" at bounding box center [44, 183] width 28 height 8
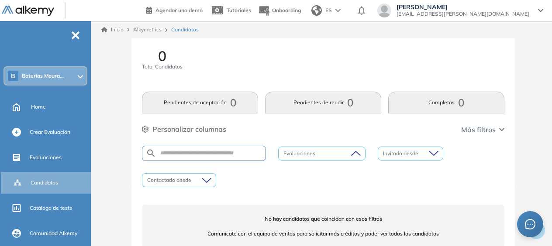
click at [329, 156] on div at bounding box center [318, 154] width 74 height 10
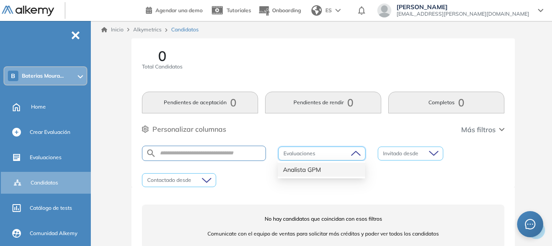
click at [328, 171] on div "Analista GPM" at bounding box center [321, 170] width 77 height 10
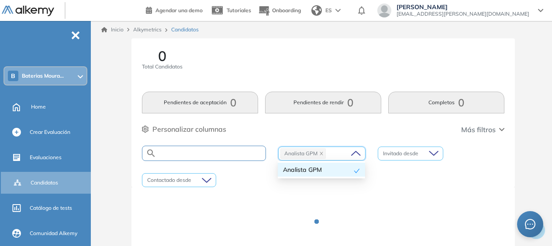
click at [197, 153] on input "text" at bounding box center [210, 153] width 109 height 7
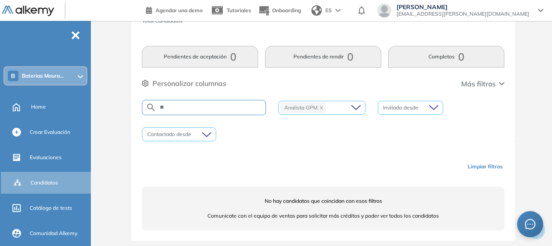
scroll to position [61, 0]
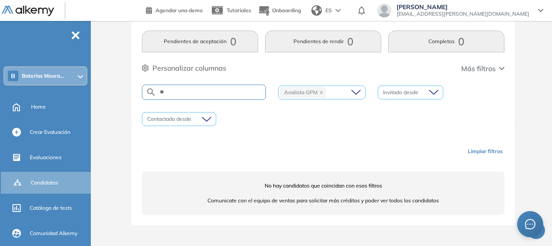
type input "**"
click at [336, 135] on div "Limpiar filtros No hay candidatos que coincidan con esos filtros Comunicate con…" at bounding box center [323, 176] width 383 height 100
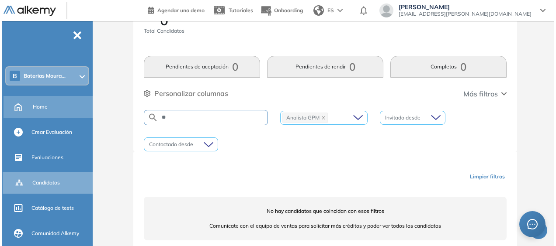
scroll to position [0, 0]
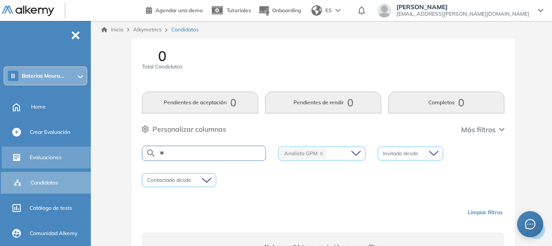
click at [43, 154] on span "Evaluaciones" at bounding box center [46, 158] width 32 height 8
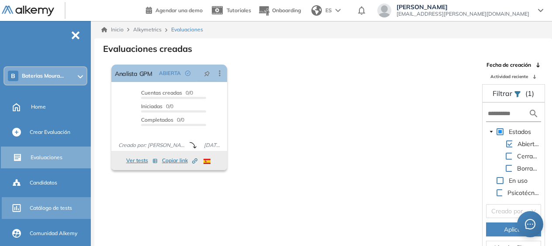
click at [51, 208] on span "Catálogo de tests" at bounding box center [51, 209] width 42 height 8
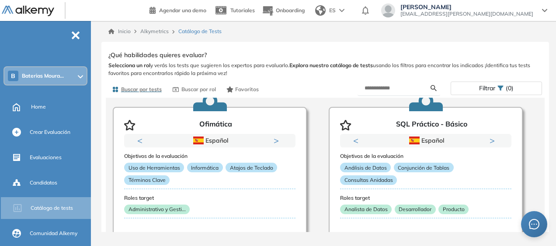
scroll to position [87, 0]
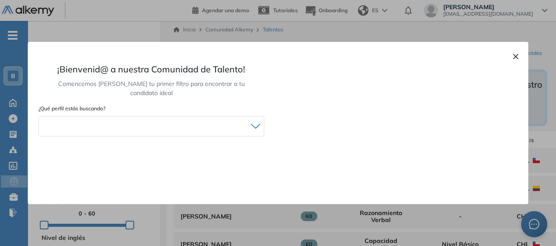
click at [513, 58] on button "×" at bounding box center [515, 56] width 7 height 10
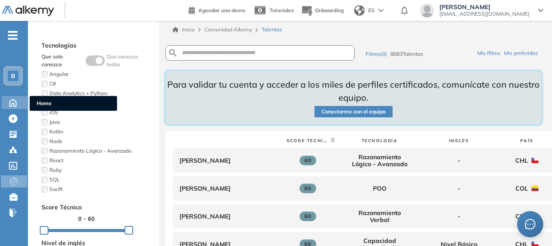
click at [14, 100] on icon at bounding box center [12, 102] width 15 height 10
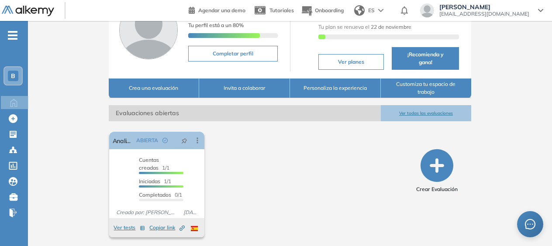
scroll to position [70, 0]
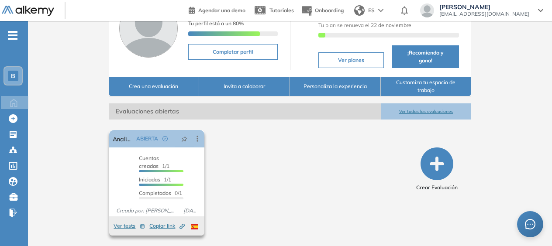
click at [149, 167] on span "Cuentas creadas" at bounding box center [149, 162] width 20 height 14
click at [154, 177] on span "Iniciadas" at bounding box center [149, 180] width 21 height 7
click at [328, 168] on div "El proctoring será activado ¡Importante!: Los usuarios que ya realizaron la eva…" at bounding box center [260, 183] width 308 height 113
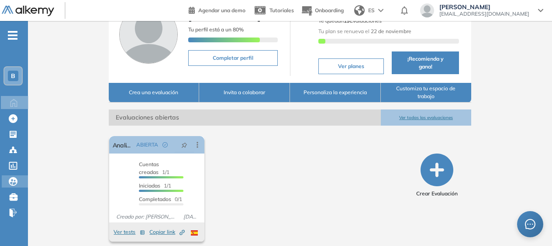
scroll to position [0, 0]
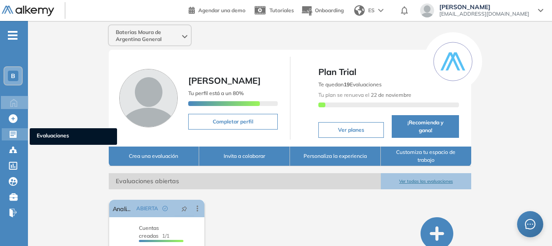
click at [17, 135] on div at bounding box center [14, 133] width 10 height 10
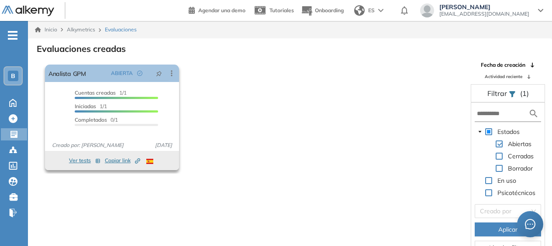
click at [109, 101] on div "Cuentas creadas 1/1 Prefiltrados 0/1 Iniciadas 1/1 Completados 0/1" at bounding box center [116, 109] width 83 height 41
click at [81, 160] on button "Ver tests" at bounding box center [84, 161] width 31 height 10
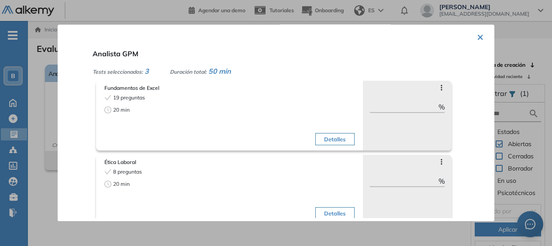
click at [480, 36] on button "×" at bounding box center [480, 36] width 7 height 17
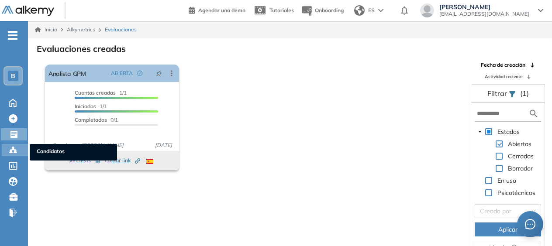
click at [16, 151] on circle at bounding box center [15, 151] width 2 height 2
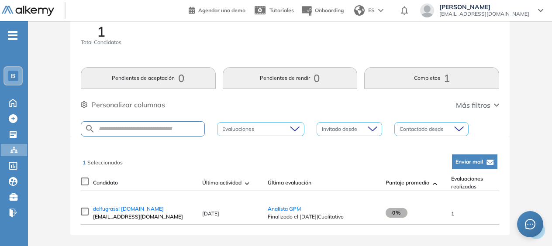
scroll to position [37, 0]
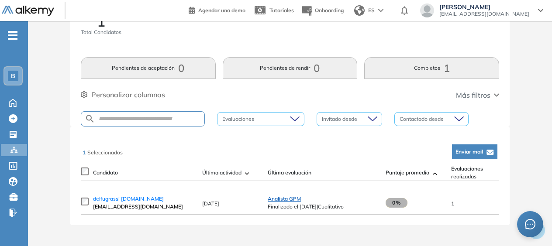
click at [280, 198] on span "Analista GPM" at bounding box center [284, 199] width 33 height 7
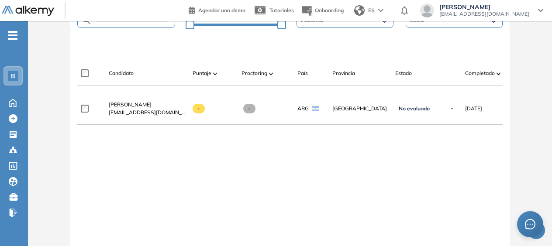
scroll to position [219, 0]
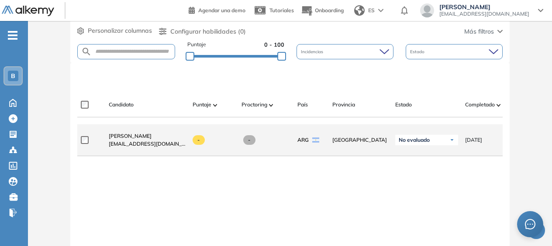
click at [198, 143] on span "-" at bounding box center [199, 140] width 13 height 10
click at [413, 146] on div "No evaluado" at bounding box center [427, 140] width 63 height 10
click at [421, 142] on span "No evaluado" at bounding box center [414, 140] width 31 height 7
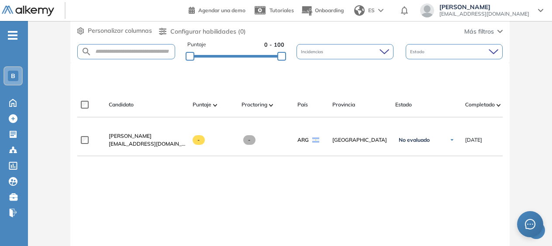
click at [475, 177] on div "**********" at bounding box center [290, 214] width 426 height 179
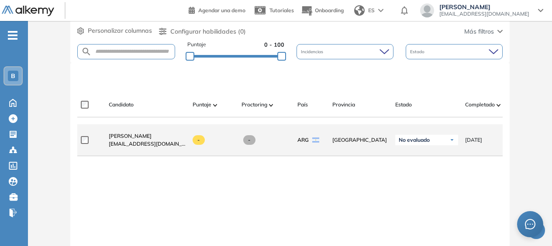
scroll to position [0, 0]
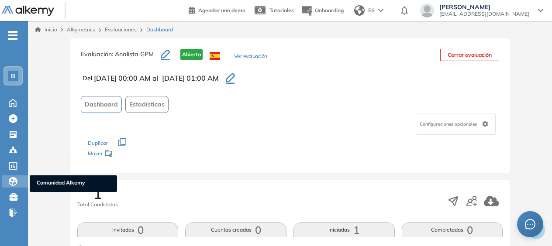
click at [11, 182] on icon at bounding box center [13, 181] width 9 height 9
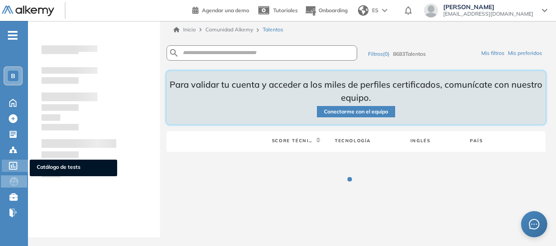
click at [13, 163] on icon at bounding box center [13, 166] width 9 height 8
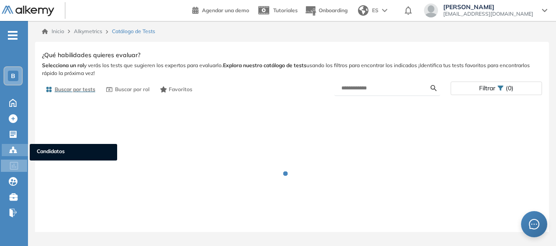
click at [13, 148] on circle at bounding box center [13, 148] width 2 height 2
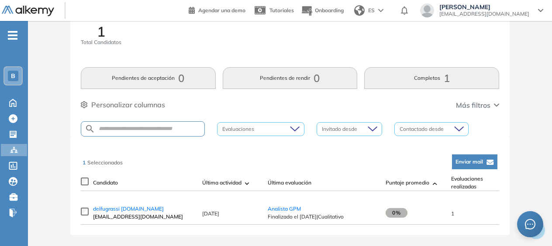
scroll to position [37, 0]
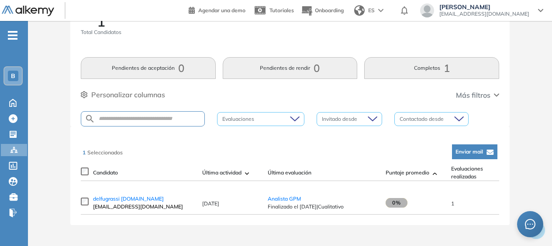
click at [443, 59] on button "Completos 1" at bounding box center [431, 68] width 135 height 22
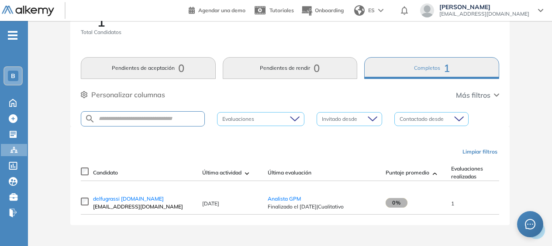
click at [480, 98] on div "1 Total Candidatos Pendientes de aceptación 0 Pendientes de rendir 0 Completos …" at bounding box center [290, 65] width 440 height 123
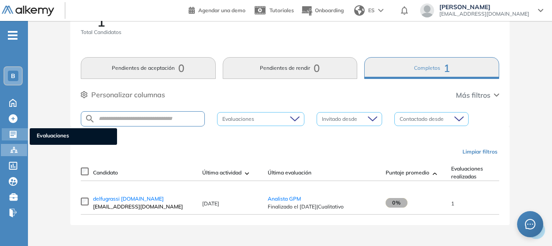
click at [9, 135] on icon at bounding box center [13, 134] width 9 height 9
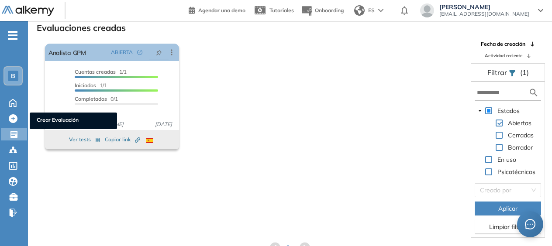
click at [0, 119] on html "Perfil Todos los espacios Todos los espacios B Home Home Alkymetrics Alkymetric…" at bounding box center [276, 102] width 552 height 246
click at [11, 119] on icon at bounding box center [13, 119] width 9 height 9
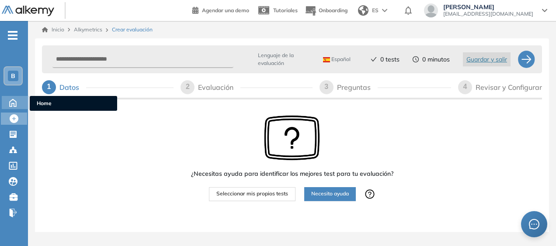
click at [10, 101] on icon at bounding box center [12, 102] width 15 height 10
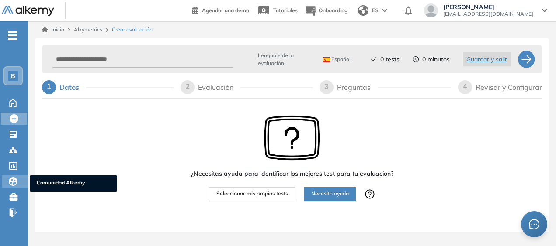
click at [17, 179] on icon at bounding box center [13, 181] width 9 height 9
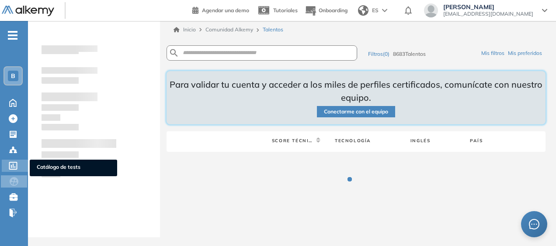
click at [15, 163] on icon at bounding box center [13, 166] width 9 height 8
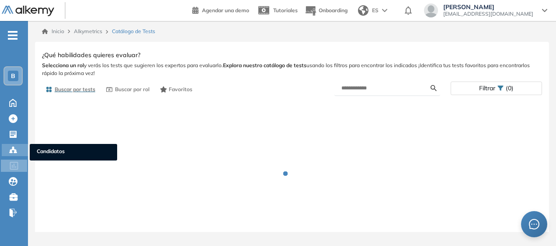
click at [16, 150] on circle at bounding box center [15, 151] width 2 height 2
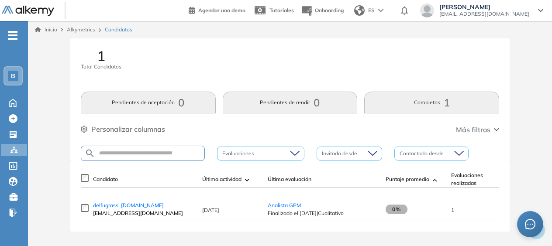
scroll to position [9, 0]
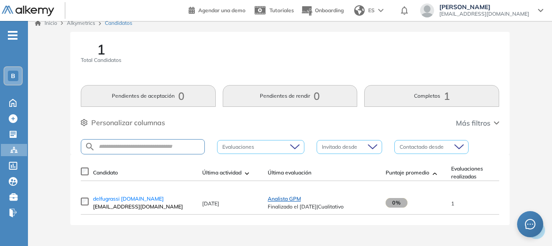
click at [298, 200] on span "Analista GPM" at bounding box center [284, 199] width 33 height 7
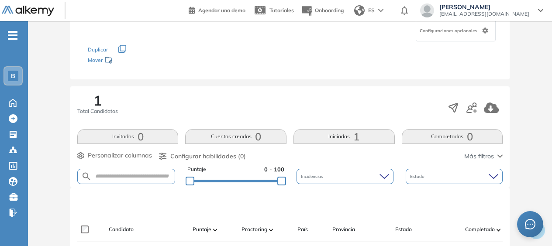
scroll to position [219, 0]
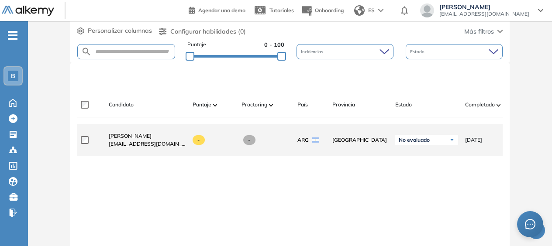
click at [454, 142] on img at bounding box center [452, 140] width 5 height 5
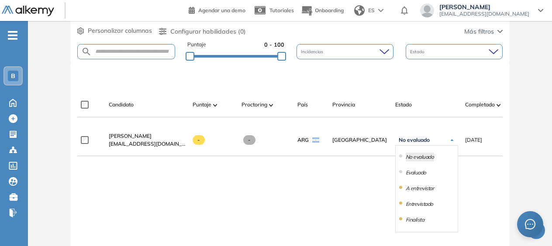
click at [432, 189] on li "A entrevistar" at bounding box center [420, 188] width 28 height 9
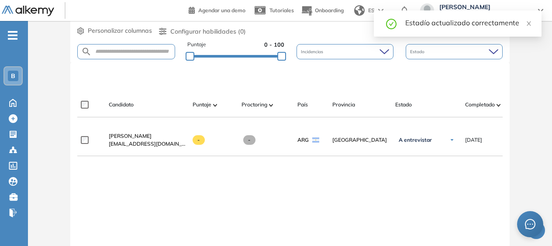
click at [406, 195] on div "**********" at bounding box center [290, 214] width 426 height 179
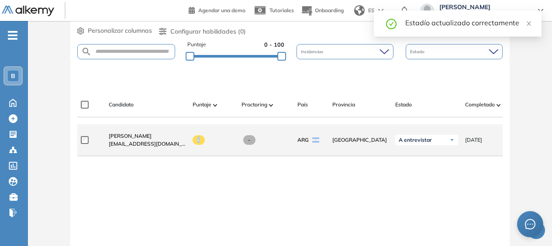
click at [199, 144] on span "-" at bounding box center [199, 140] width 13 height 10
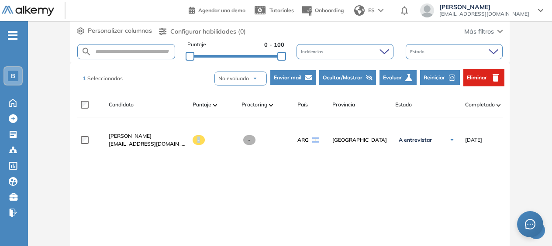
click at [404, 79] on button "Evaluar" at bounding box center [398, 77] width 37 height 15
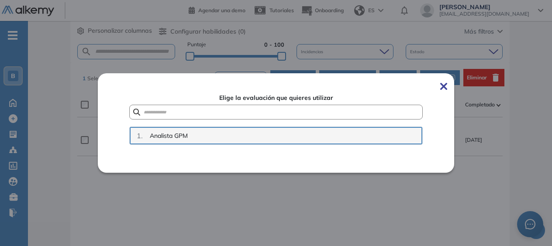
click at [180, 138] on span "Analista GPM" at bounding box center [169, 136] width 38 height 9
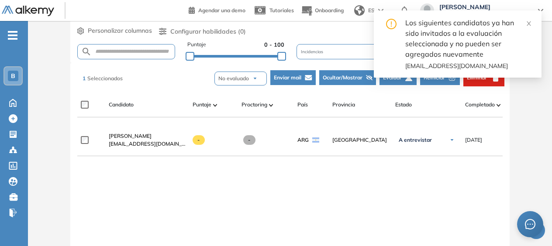
click at [450, 84] on div "Los siguientes candidatos ya han sido invitados a la evaluación seleccionada y …" at bounding box center [458, 47] width 168 height 74
click at [441, 81] on div "Los siguientes candidatos ya han sido invitados a la evaluación seleccionada y …" at bounding box center [458, 47] width 168 height 74
click at [531, 21] on icon "close" at bounding box center [529, 24] width 6 height 6
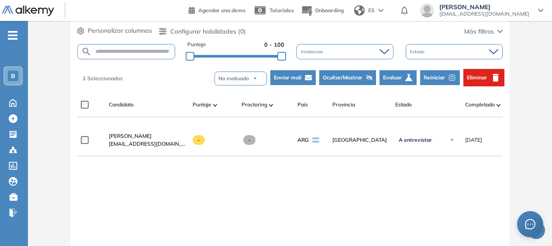
click at [429, 197] on div "**********" at bounding box center [290, 214] width 426 height 179
click at [241, 82] on button "No evaluado" at bounding box center [241, 79] width 52 height 14
click at [230, 117] on li "Evaluado" at bounding box center [231, 116] width 26 height 11
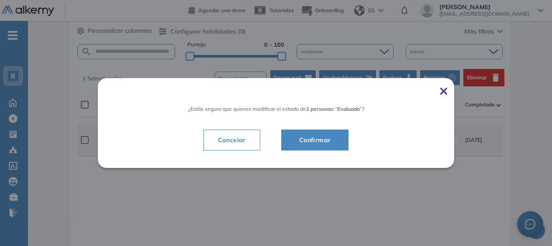
click at [258, 145] on button "Cancelar" at bounding box center [232, 140] width 57 height 21
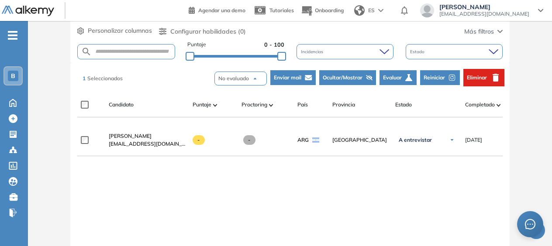
click at [441, 75] on span "Reiniciar" at bounding box center [434, 78] width 21 height 8
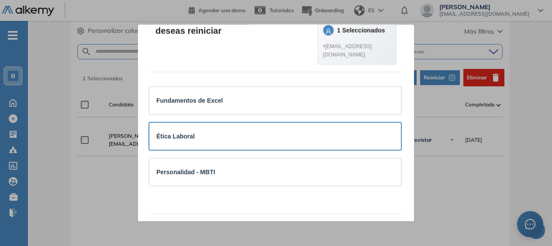
scroll to position [73, 0]
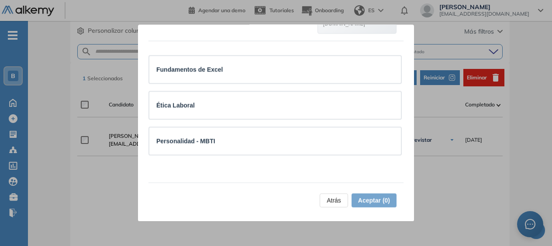
click at [328, 205] on span "Atrás" at bounding box center [334, 201] width 14 height 10
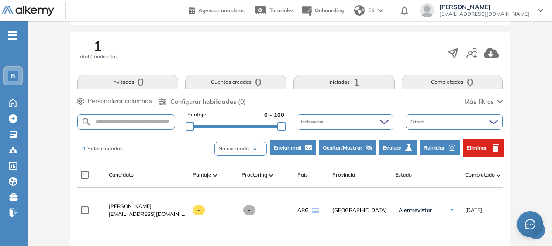
scroll to position [175, 0]
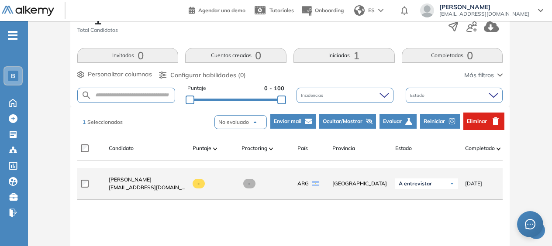
click at [432, 187] on div "A entrevistar" at bounding box center [427, 184] width 63 height 10
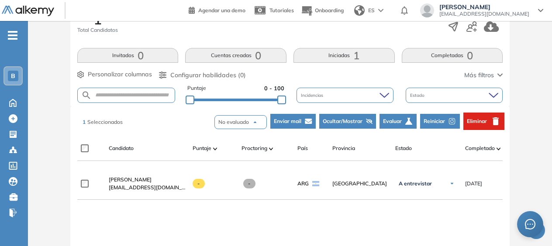
click at [440, 152] on div "Candidato Puntaje Proctoring País Provincia Estado Completado Evaluación Fecha …" at bounding box center [370, 151] width 587 height 17
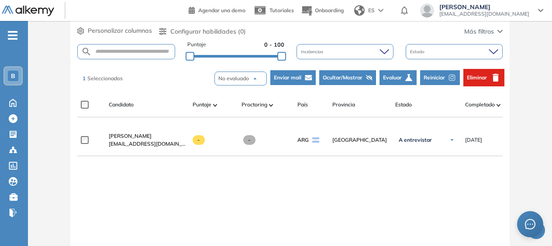
click at [541, 237] on button "button" at bounding box center [536, 230] width 17 height 17
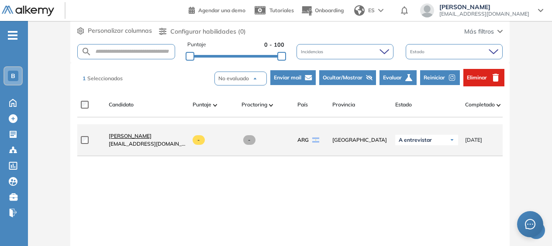
click at [147, 135] on link "Delfina Grassi" at bounding box center [147, 136] width 77 height 8
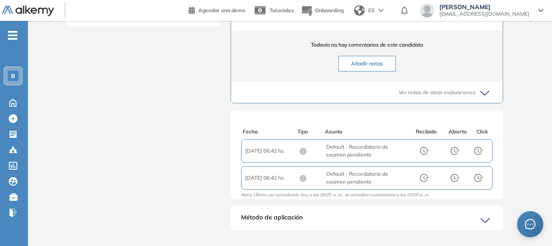
scroll to position [399, 0]
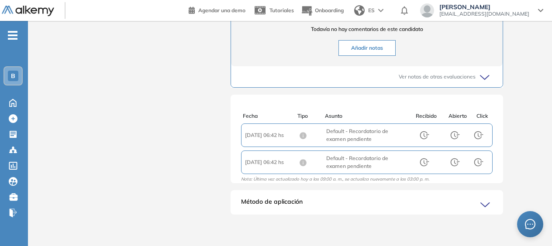
click at [485, 198] on div "Método de aplicación" at bounding box center [367, 206] width 273 height 17
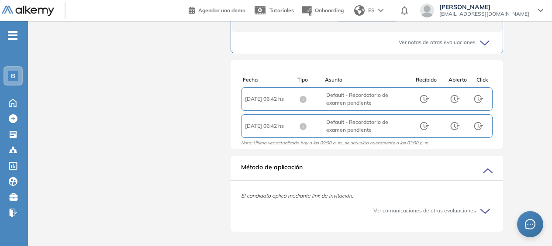
scroll to position [450, 0]
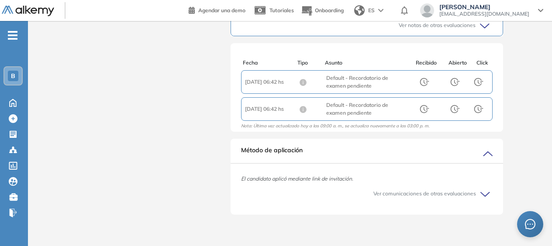
click at [483, 191] on icon at bounding box center [487, 195] width 12 height 12
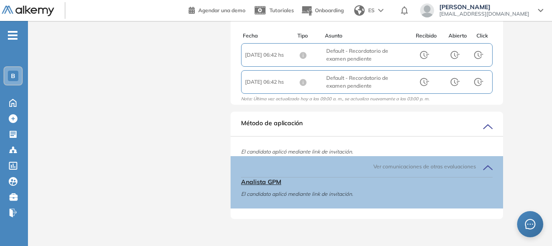
scroll to position [481, 0]
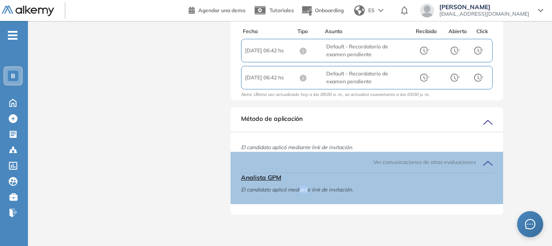
drag, startPoint x: 305, startPoint y: 198, endPoint x: 300, endPoint y: 199, distance: 5.1
click at [300, 199] on div "Analista GPM El candidato aplicó mediante link de invitación." at bounding box center [367, 188] width 252 height 31
drag, startPoint x: 300, startPoint y: 199, endPoint x: 265, endPoint y: 193, distance: 35.5
click at [265, 193] on span "El candidato aplicó mediante link de invitación." at bounding box center [367, 190] width 252 height 8
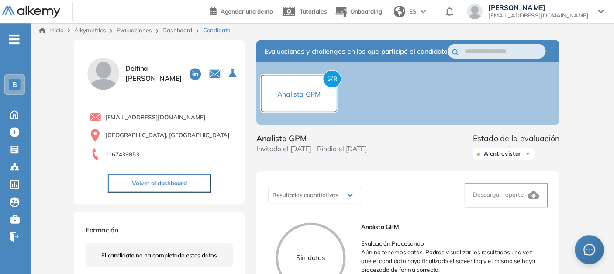
scroll to position [0, 0]
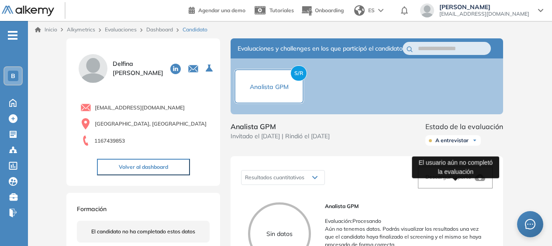
click at [464, 180] on span "Descargar reporte" at bounding box center [449, 177] width 46 height 7
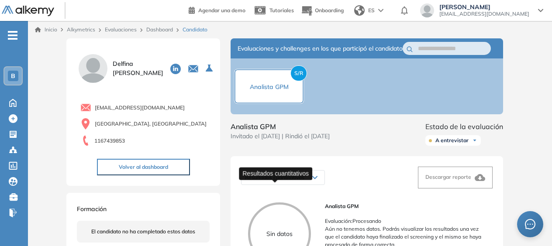
click at [300, 181] on span "Resultados cuantitativos" at bounding box center [274, 177] width 59 height 7
click at [455, 144] on span "A entrevistar" at bounding box center [452, 140] width 33 height 7
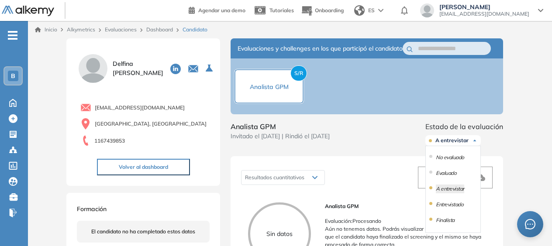
click at [441, 162] on div "No evaluado" at bounding box center [453, 158] width 55 height 16
click at [338, 186] on div "Resultados cuantitativos Resultados cuantitativos Descargar reporte" at bounding box center [367, 178] width 252 height 22
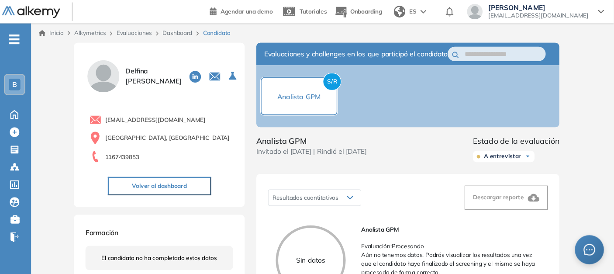
scroll to position [2, 0]
